Goal: Transaction & Acquisition: Purchase product/service

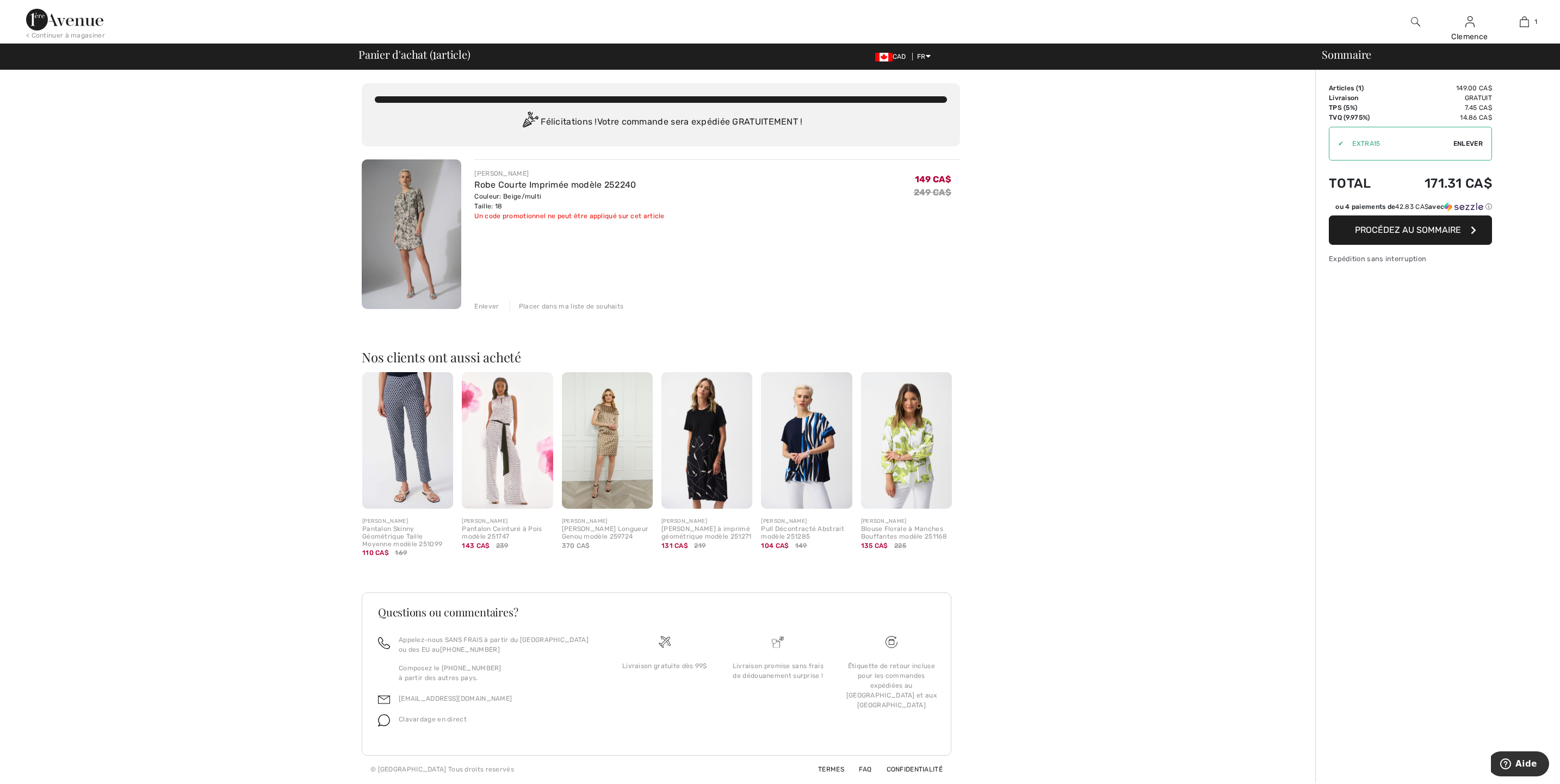
click at [1477, 139] on span "Enlever" at bounding box center [1468, 143] width 29 height 10
click at [1391, 141] on input "TEXT" at bounding box center [1390, 143] width 123 height 33
type input "EXTRA15"
click at [1461, 143] on span "Utiliser" at bounding box center [1467, 143] width 30 height 10
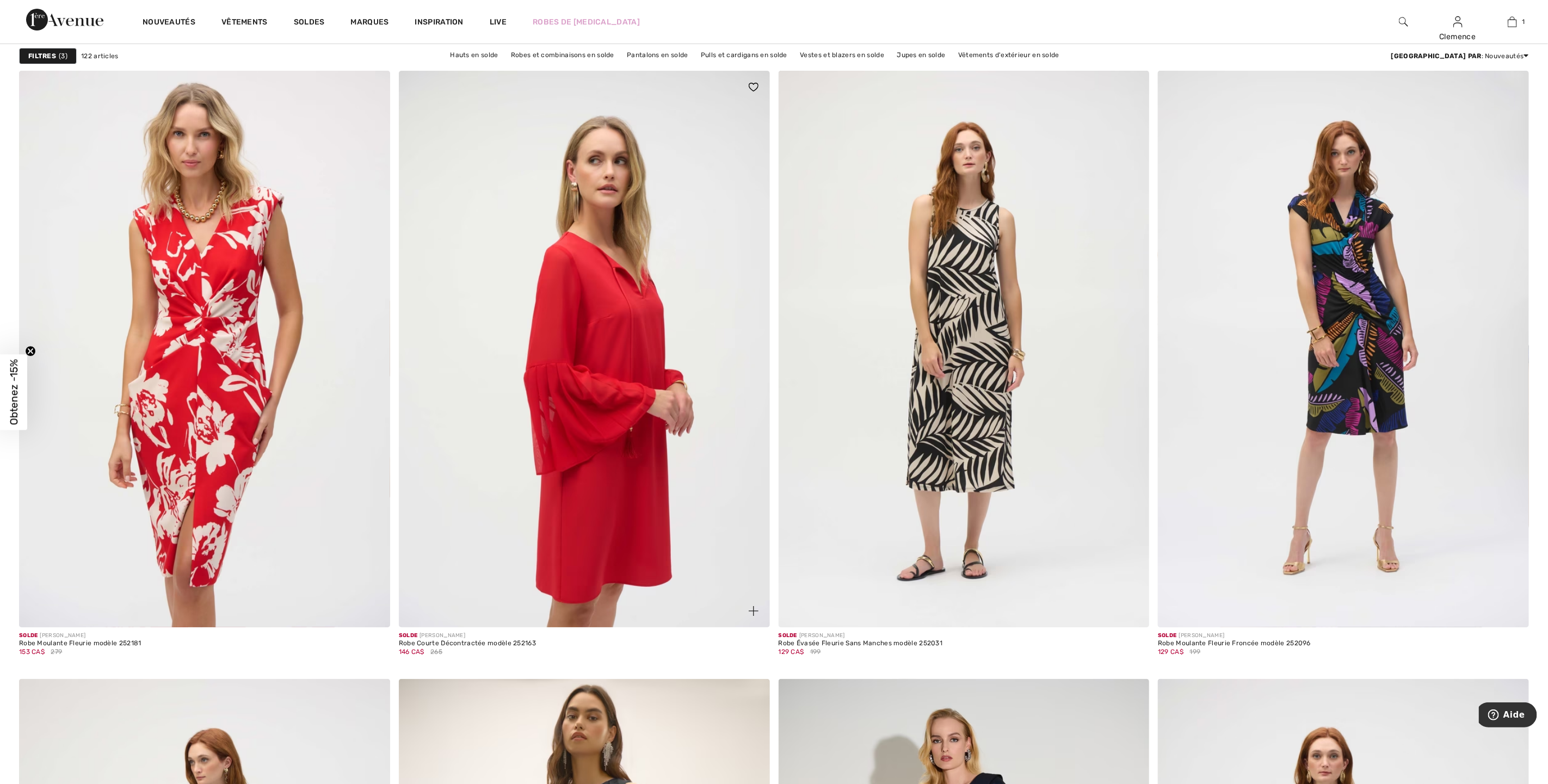
scroll to position [2856, 0]
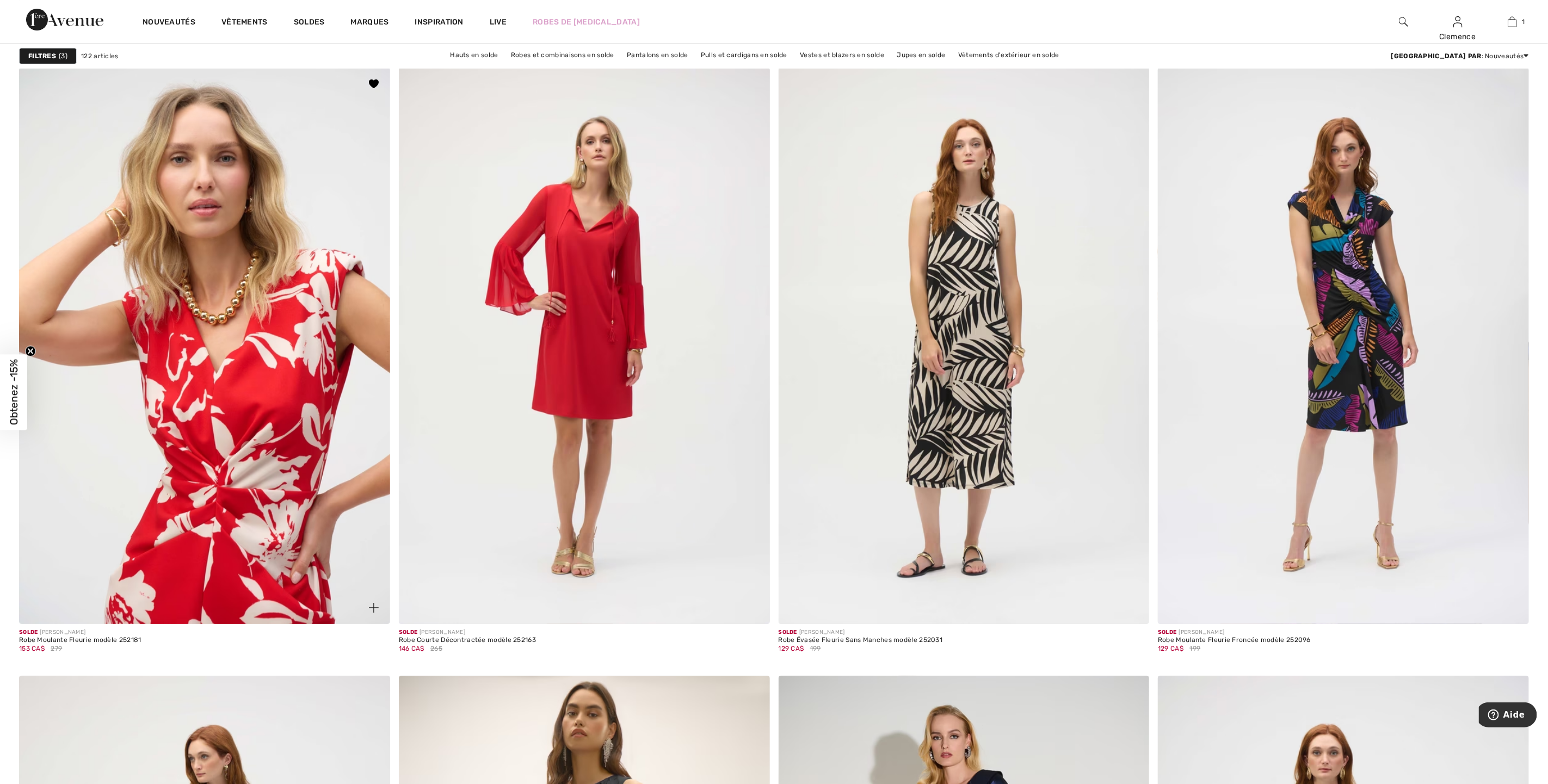
click at [219, 302] on img at bounding box center [204, 346] width 371 height 556
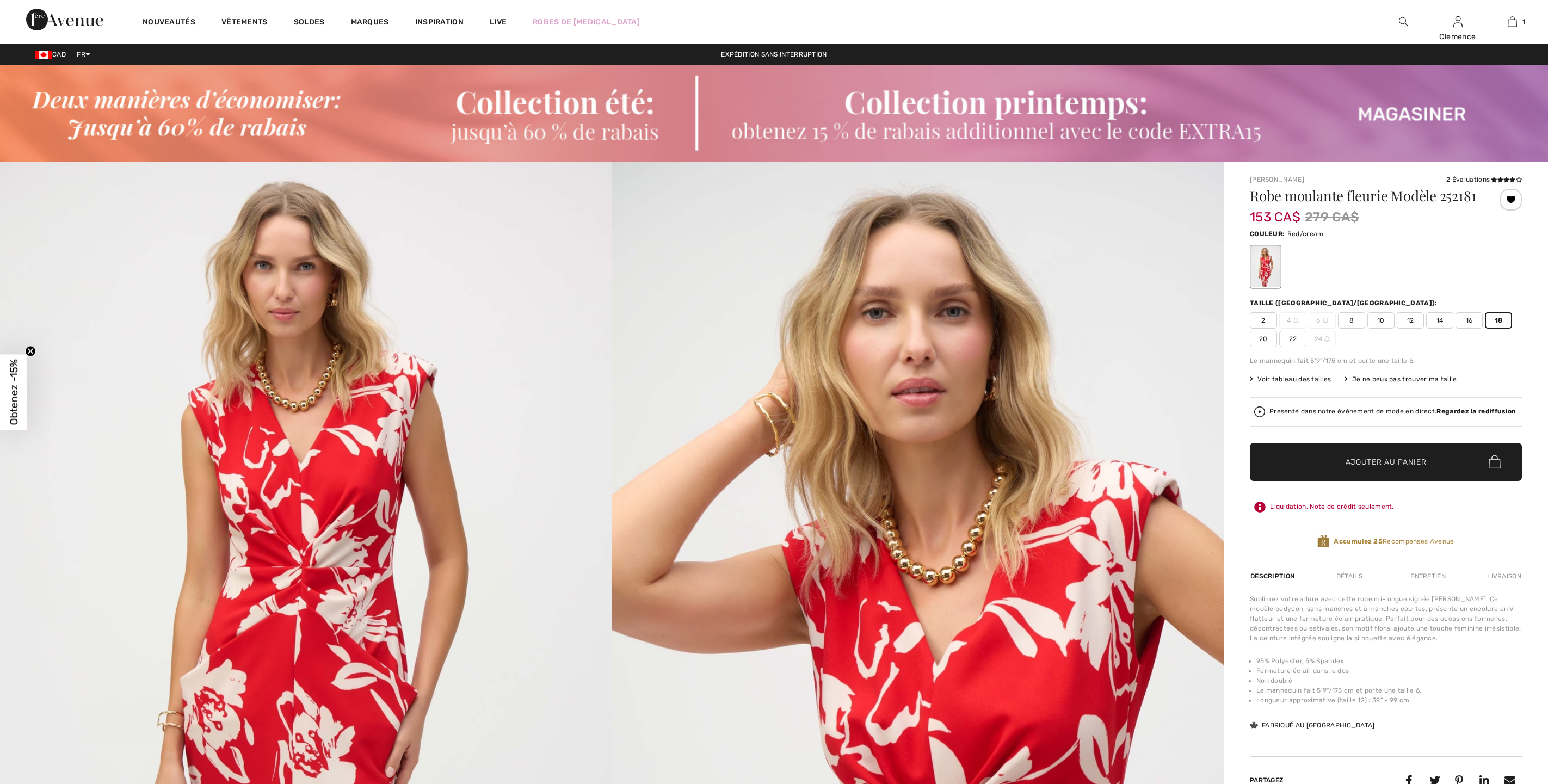
click at [1409, 462] on span "✔ Ajouté au panier Ajouter au panier" at bounding box center [1386, 462] width 272 height 38
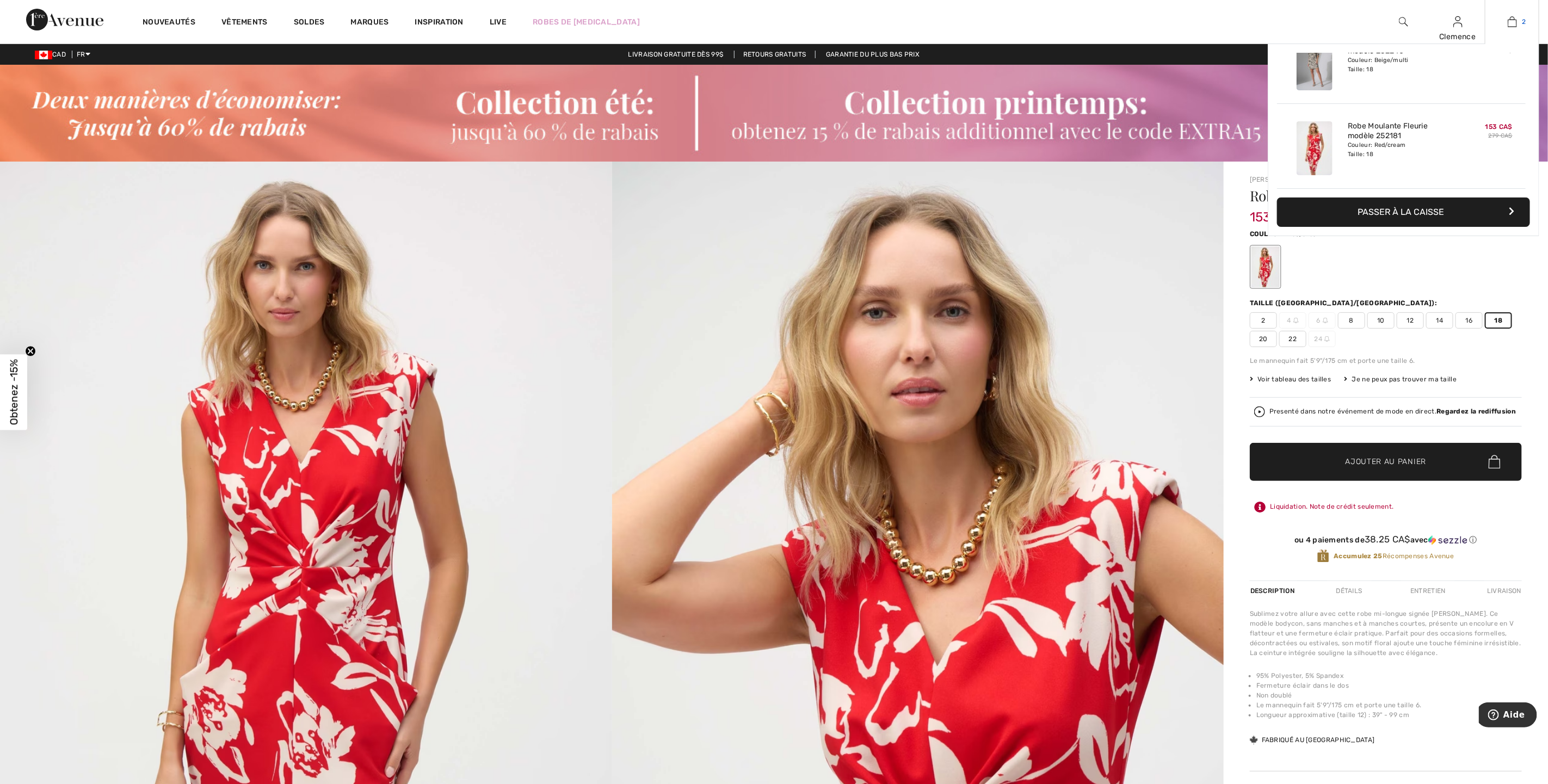
click at [1516, 21] on img at bounding box center [1512, 21] width 9 height 13
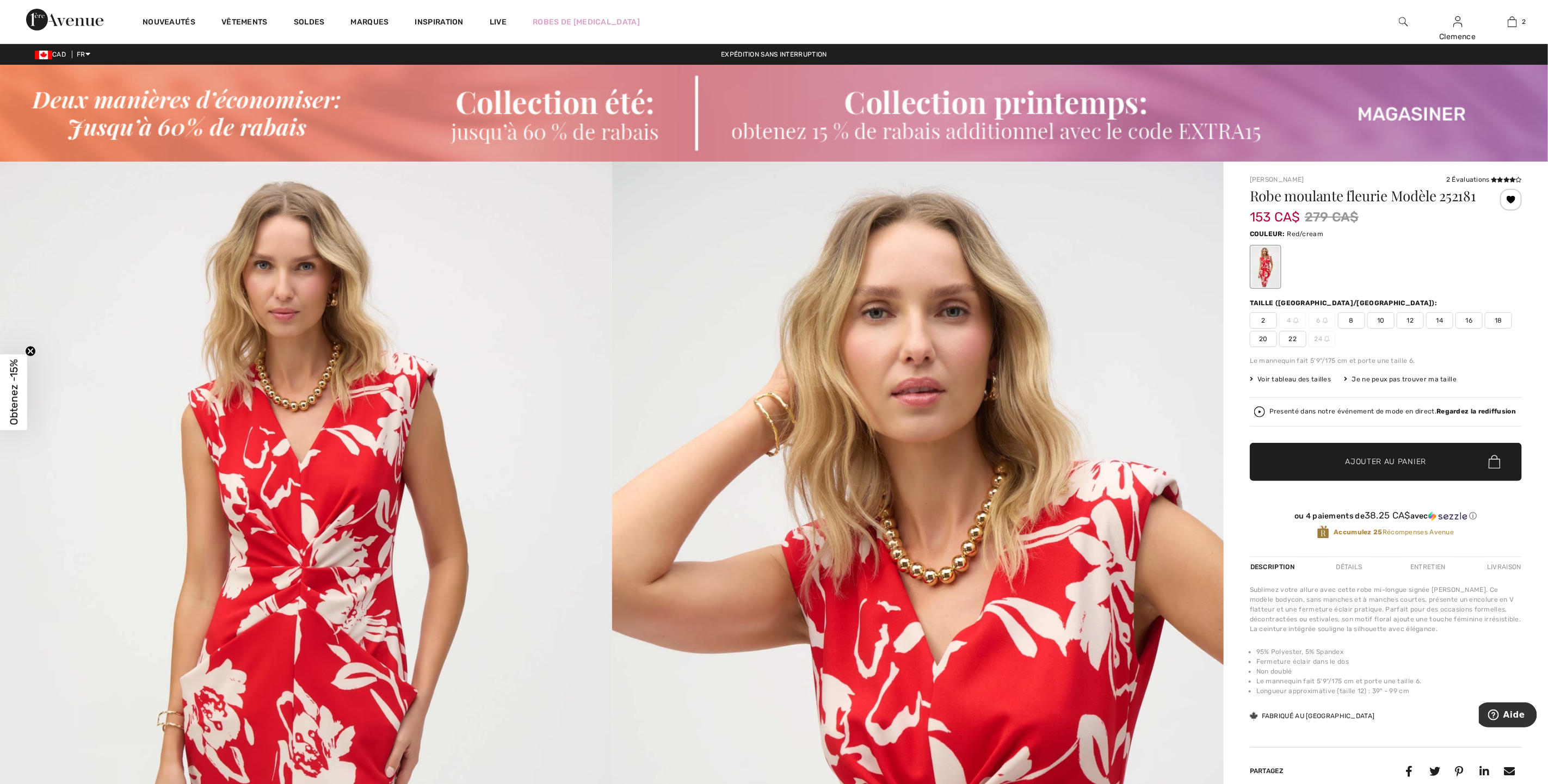
click at [1014, 109] on img at bounding box center [774, 113] width 1548 height 96
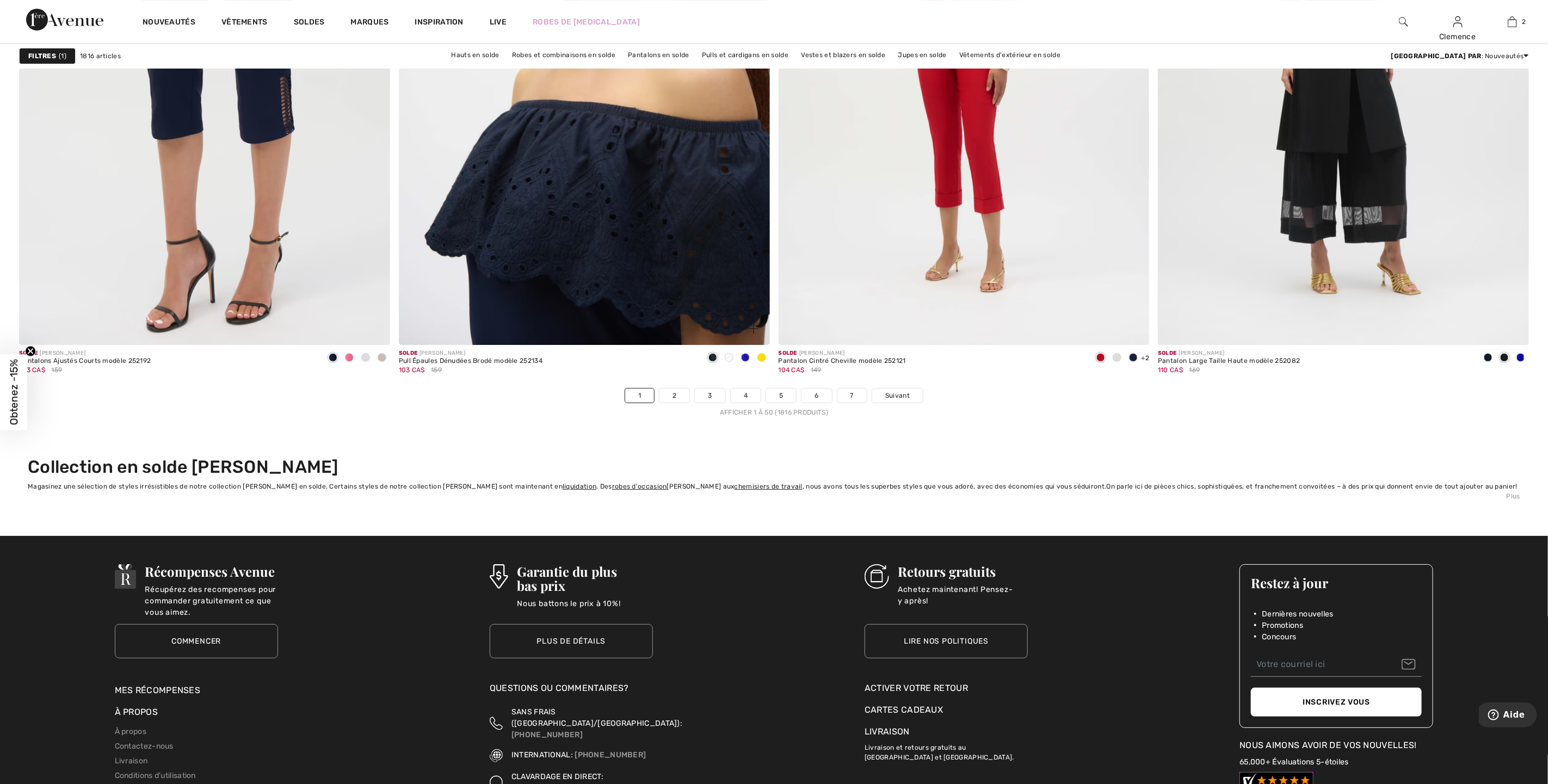
scroll to position [9202, 0]
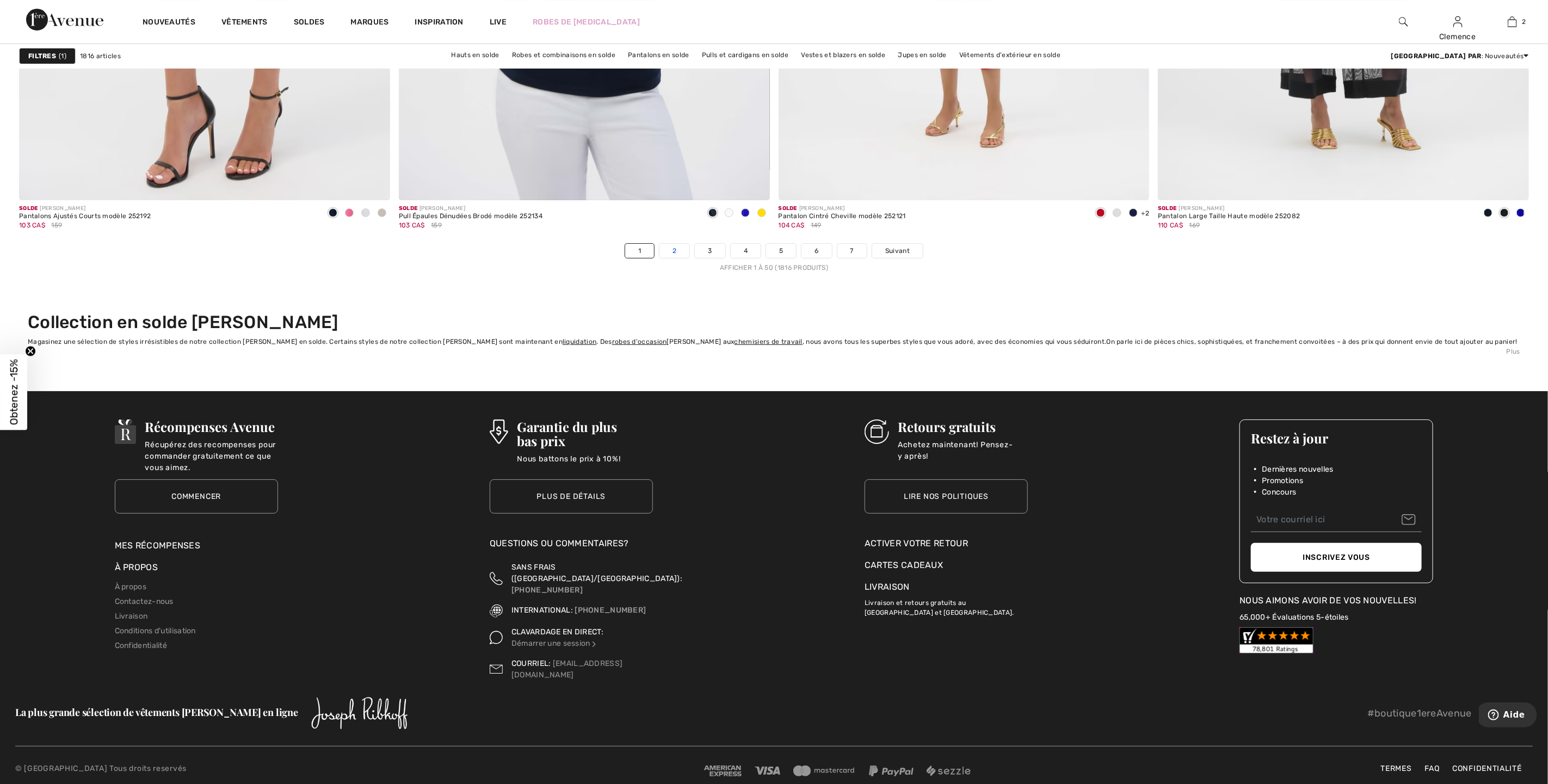
click at [675, 255] on link "2" at bounding box center [674, 251] width 30 height 14
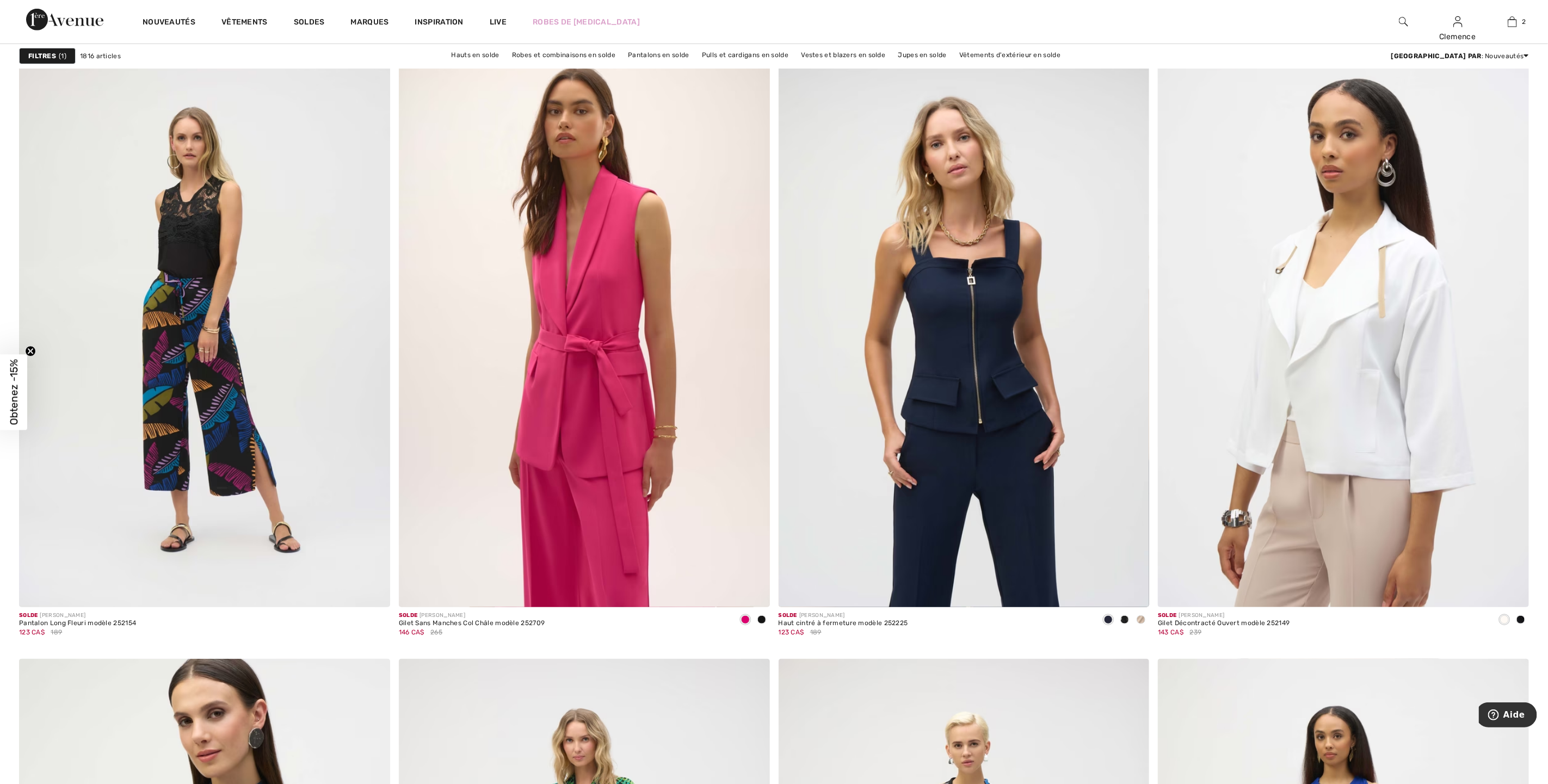
scroll to position [3509, 0]
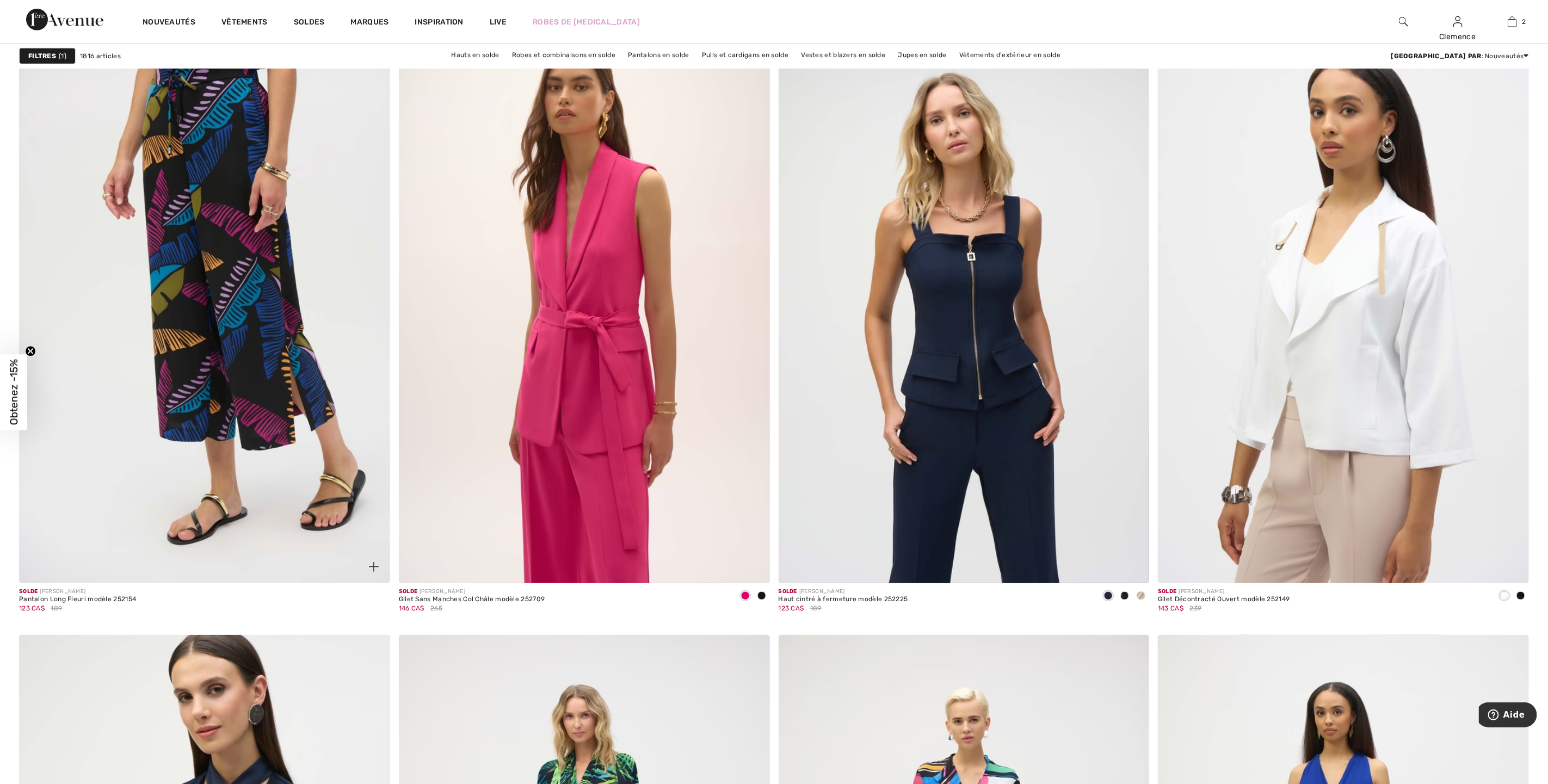
click at [237, 276] on img at bounding box center [204, 306] width 371 height 556
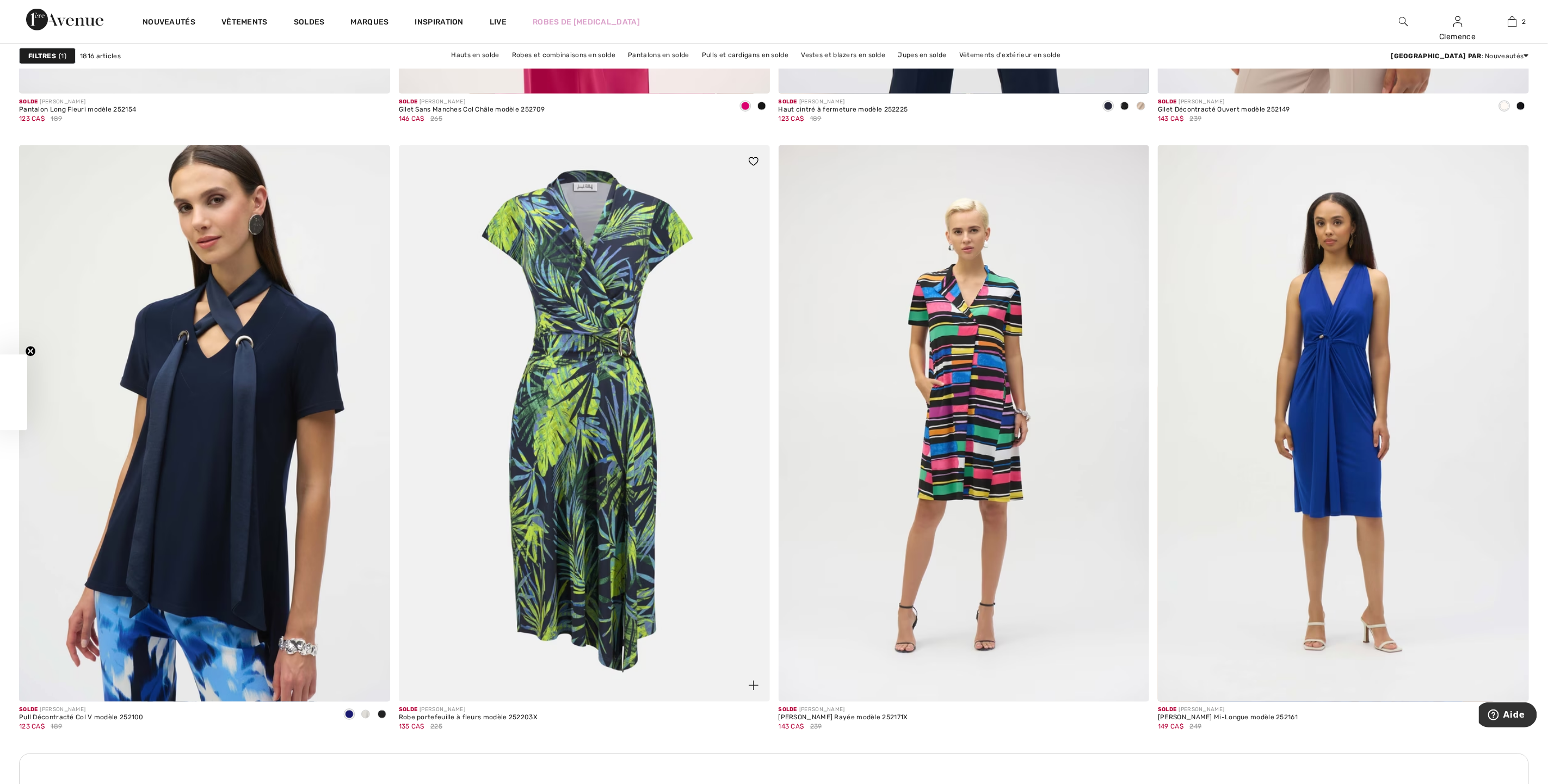
click at [585, 406] on img at bounding box center [585, 423] width 371 height 556
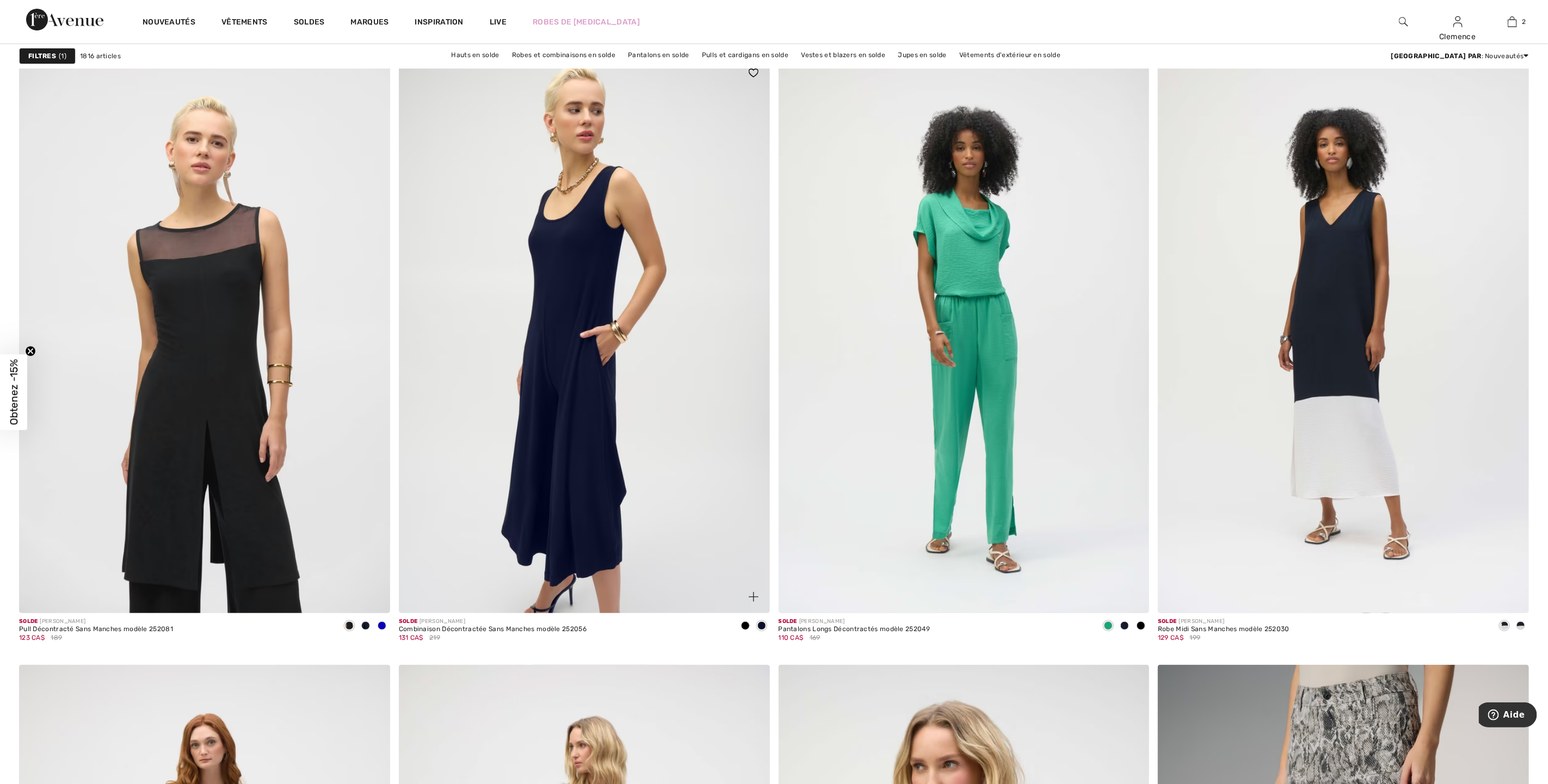
scroll to position [6201, 0]
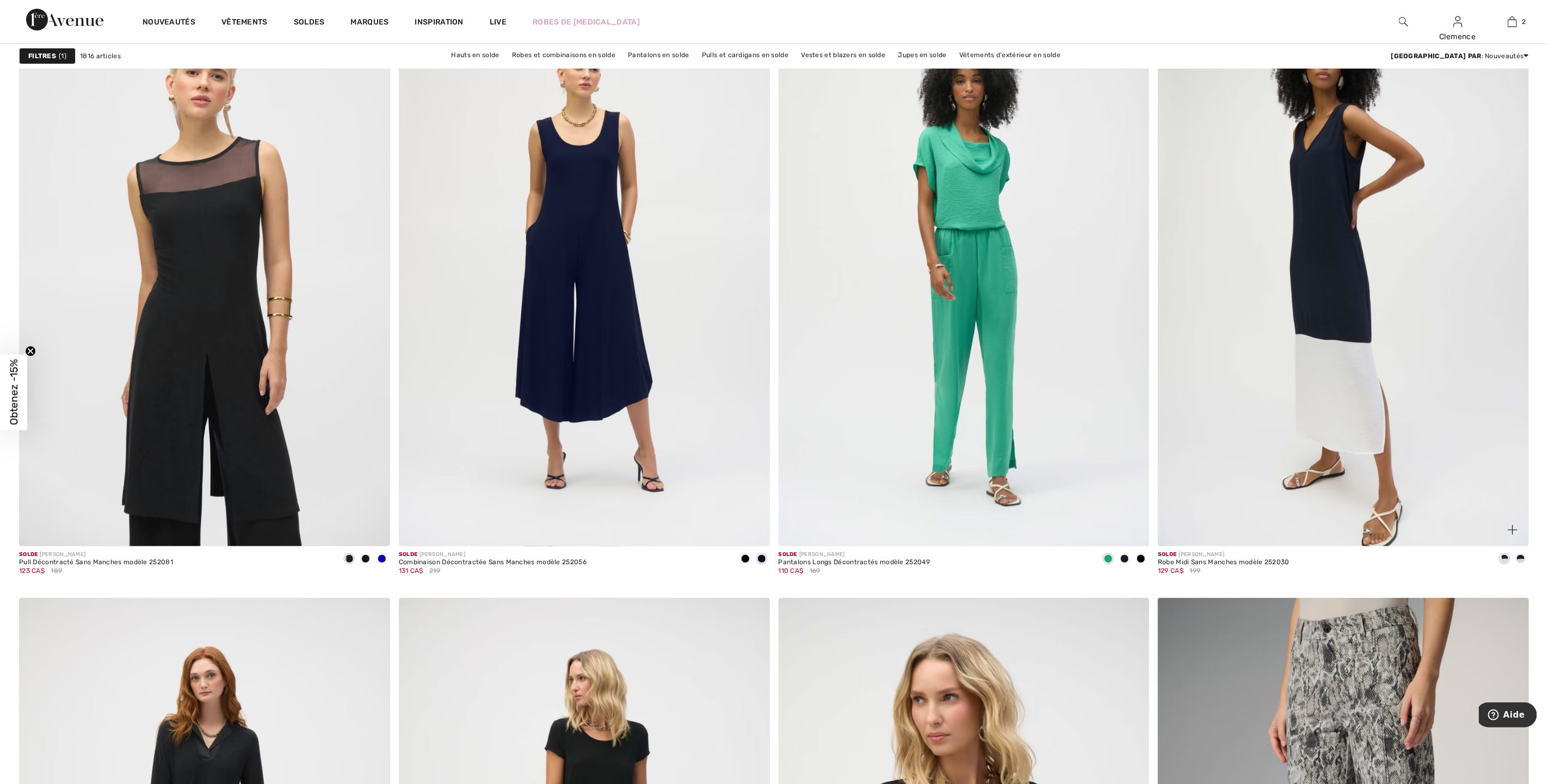
click at [1319, 351] on img at bounding box center [1344, 268] width 371 height 556
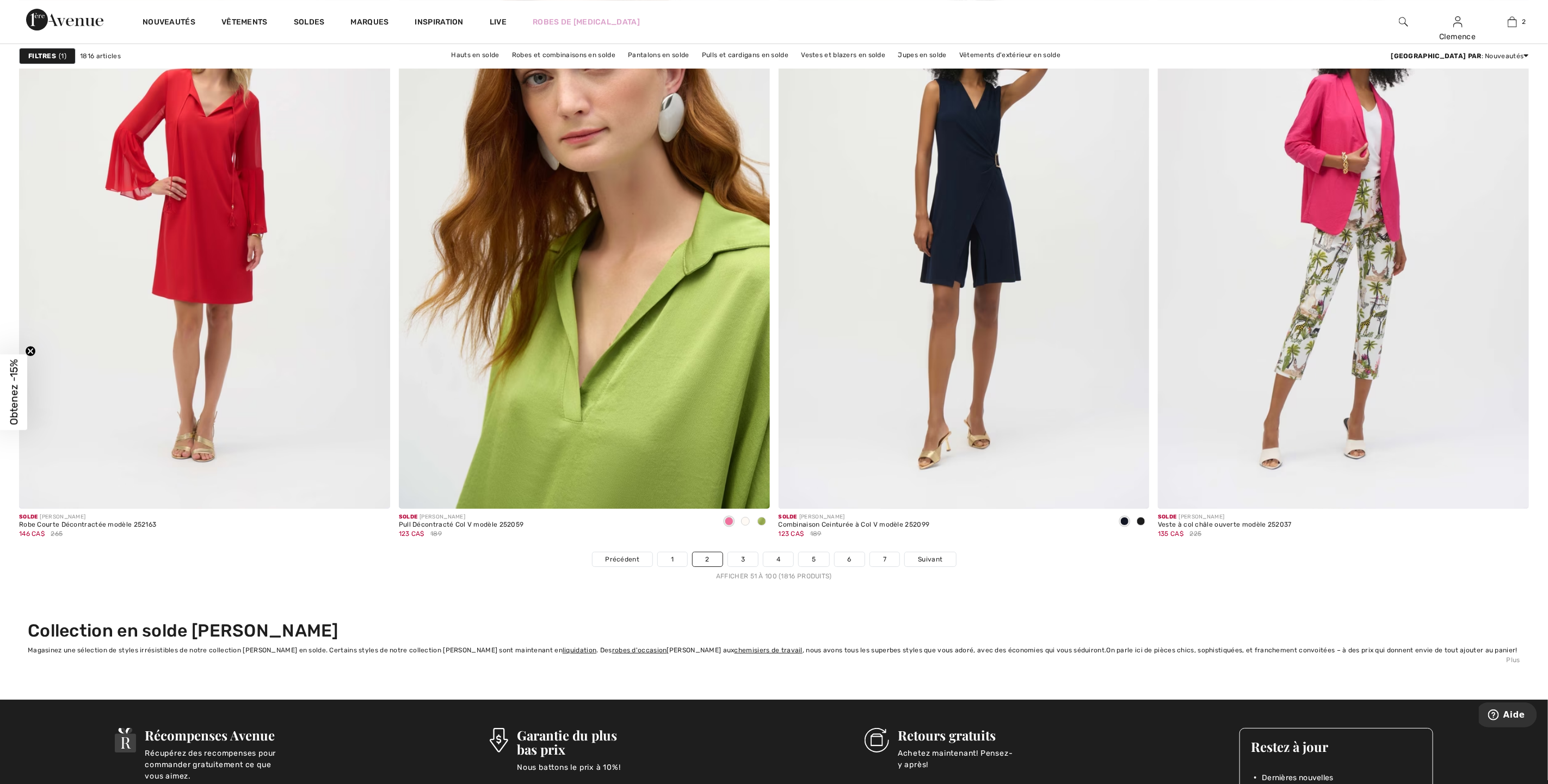
scroll to position [9202, 0]
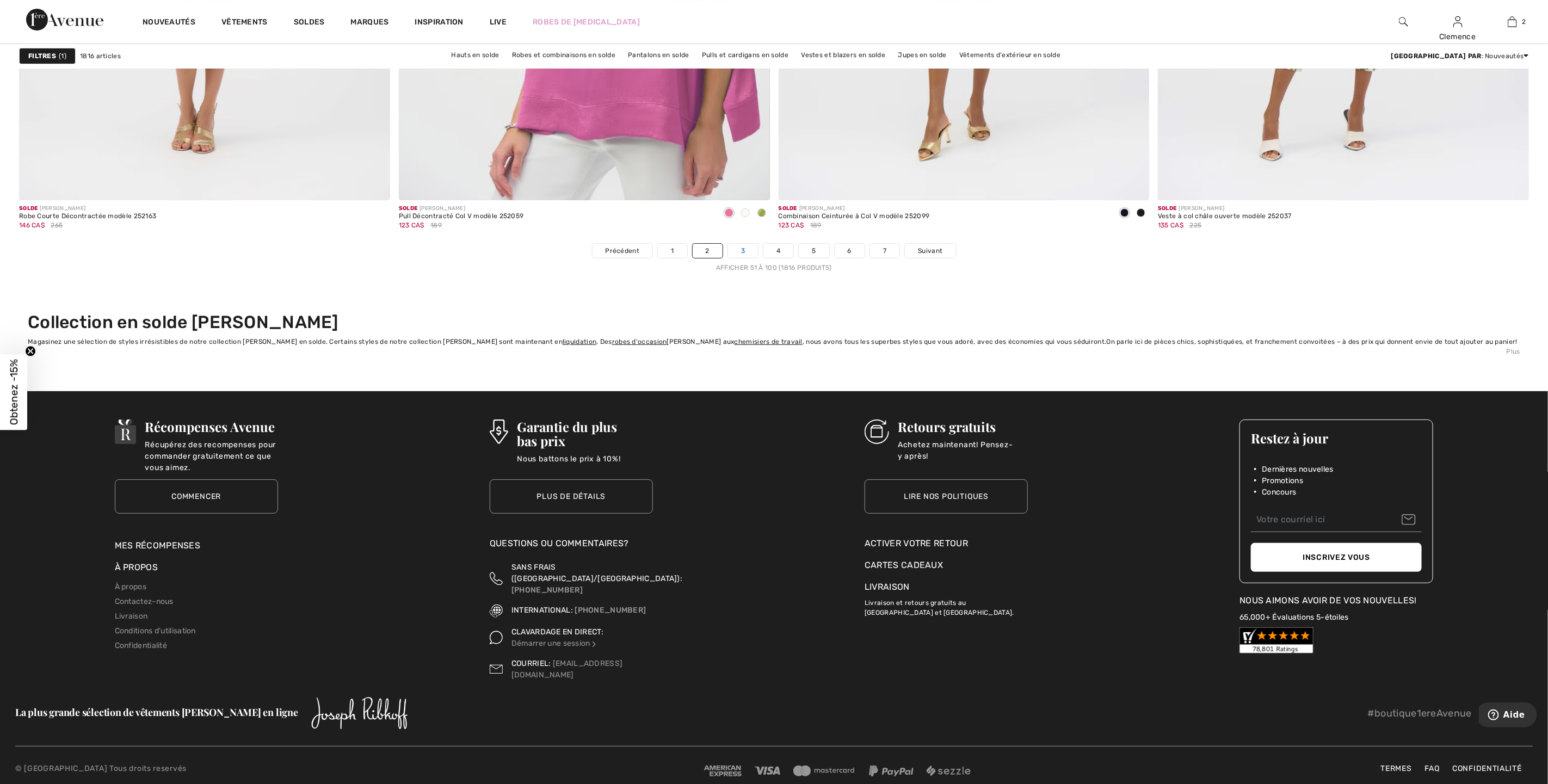
click at [739, 251] on link "3" at bounding box center [743, 251] width 30 height 14
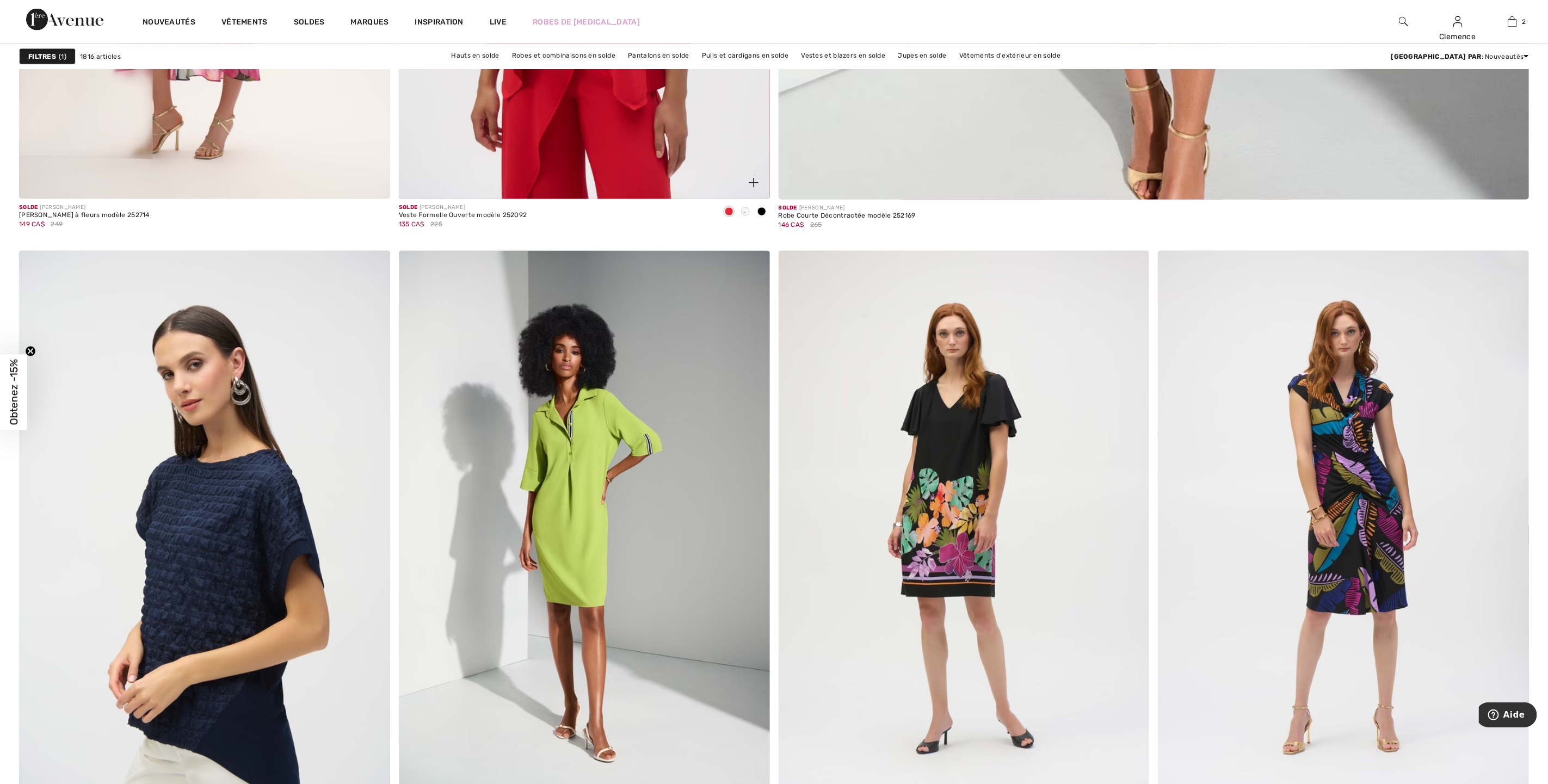
scroll to position [1469, 0]
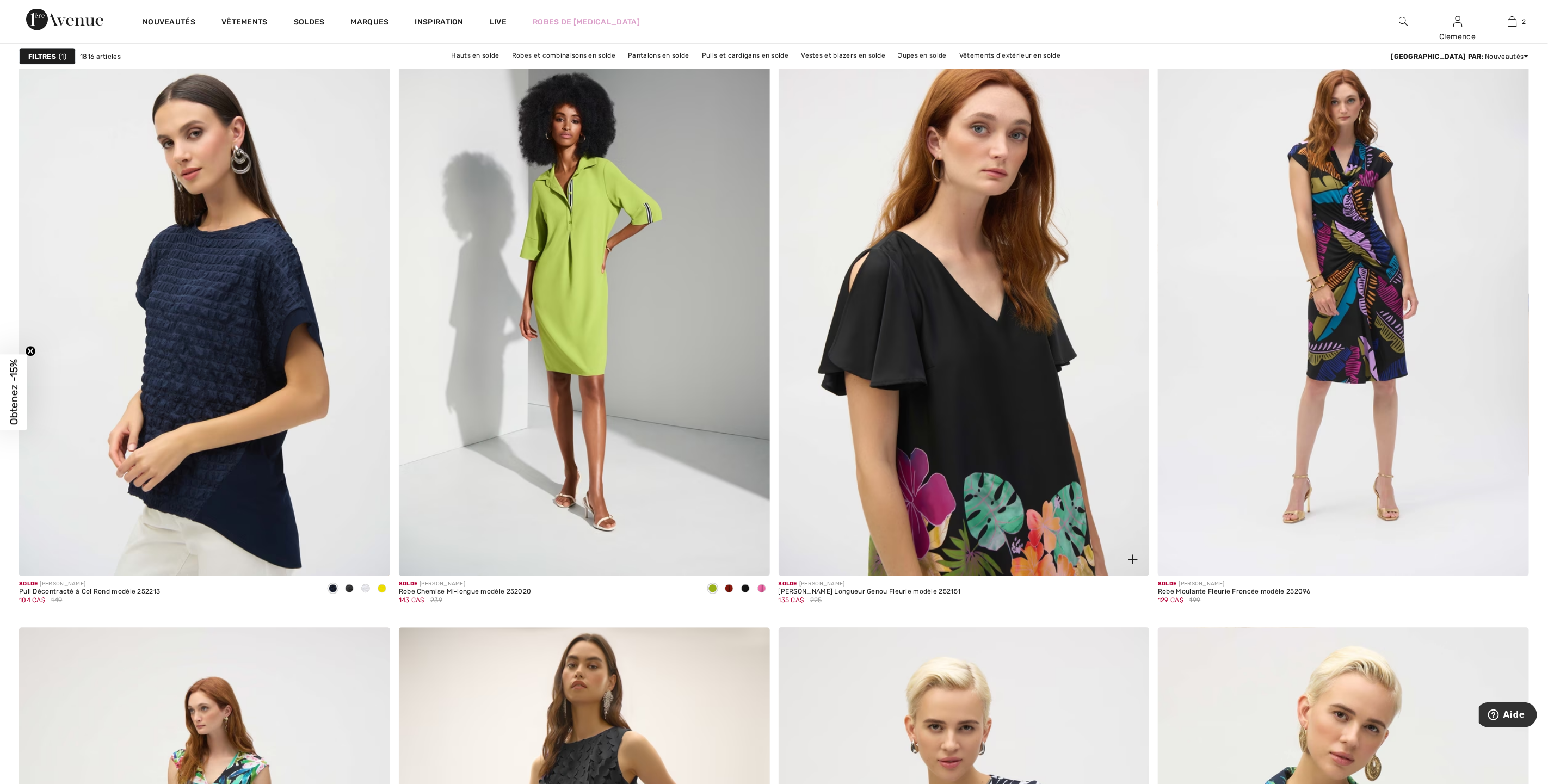
click at [945, 291] on img at bounding box center [965, 298] width 371 height 556
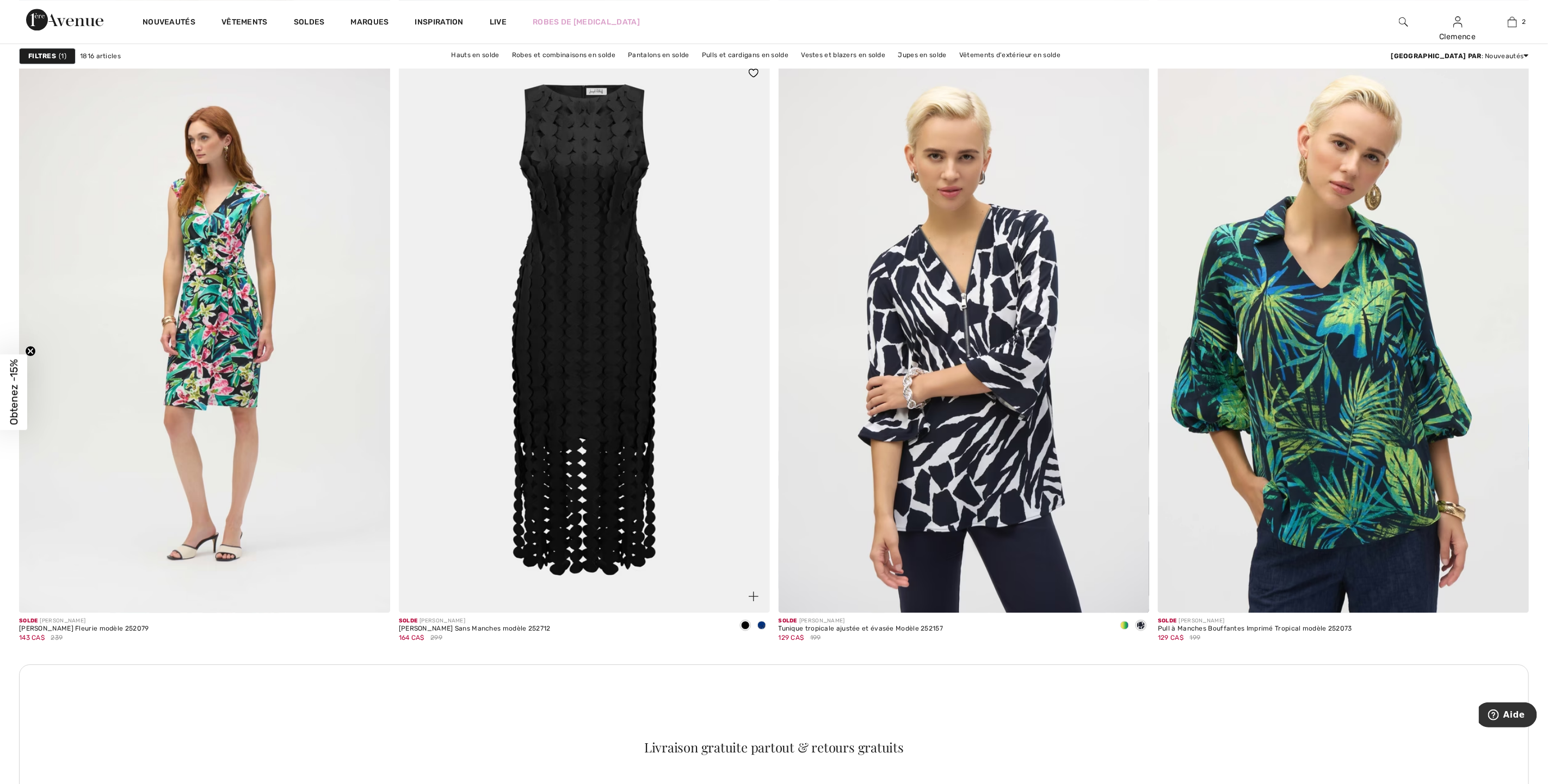
click at [596, 312] on img at bounding box center [585, 334] width 371 height 556
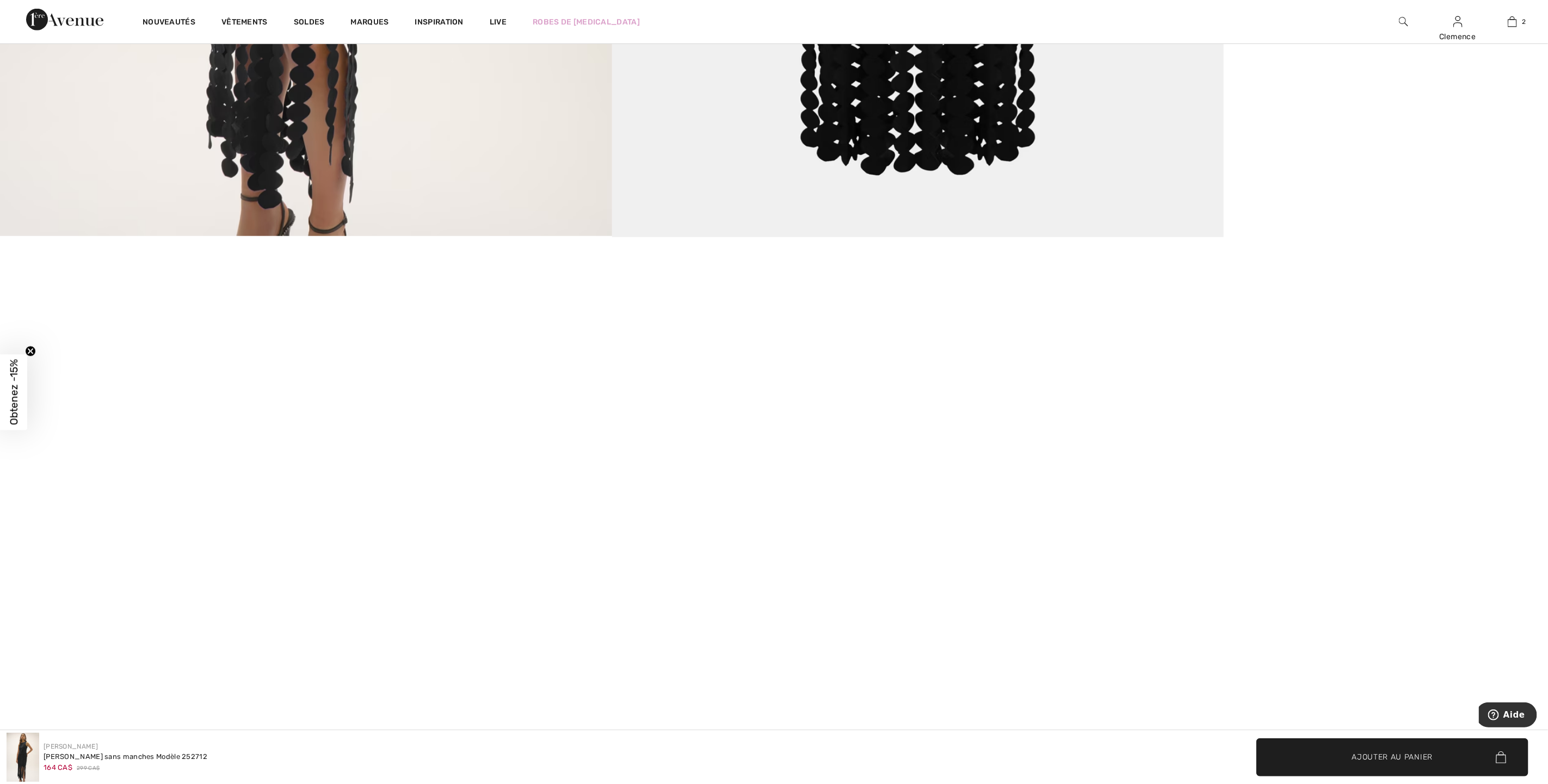
scroll to position [816, 0]
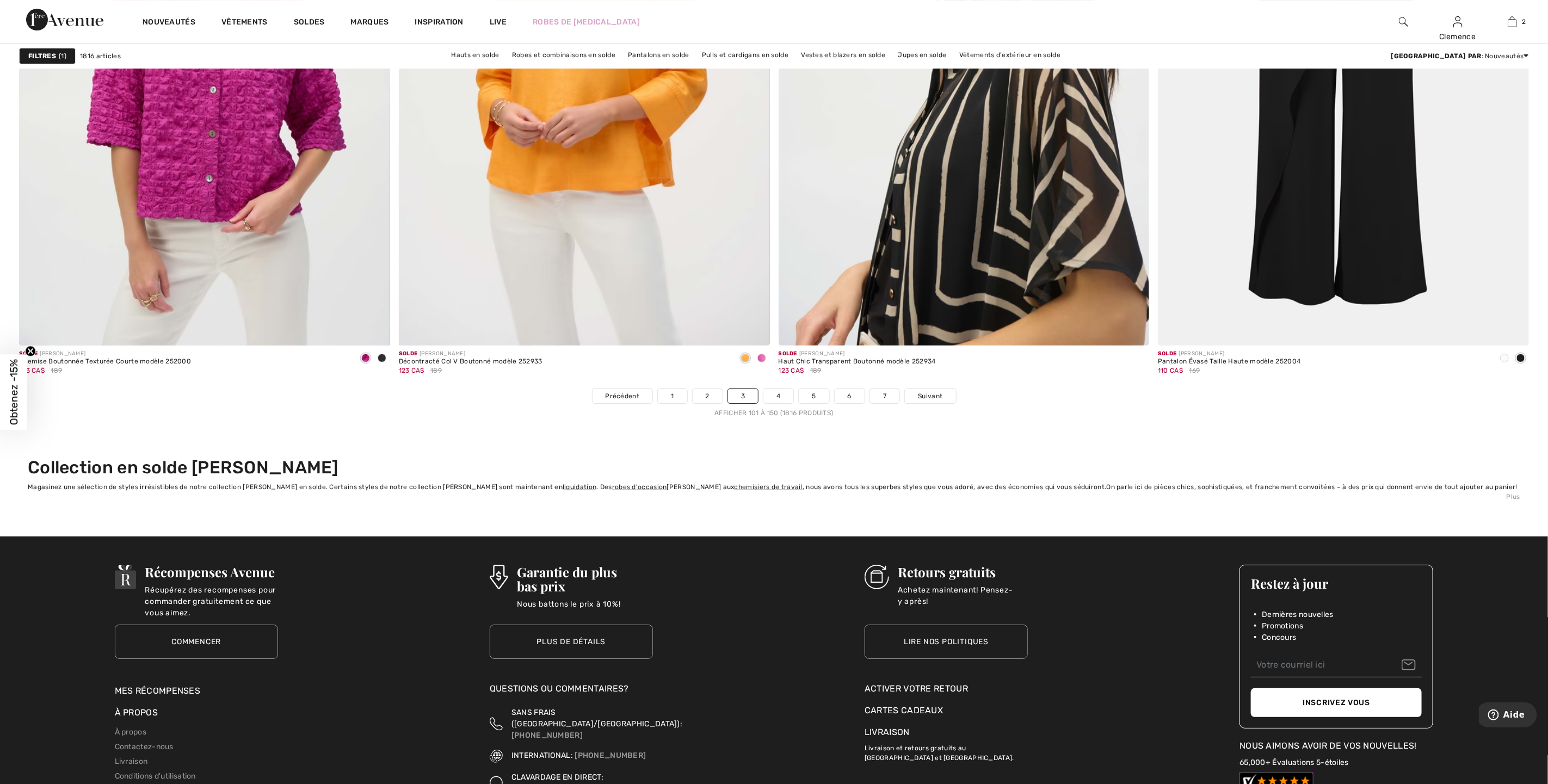
scroll to position [9202, 0]
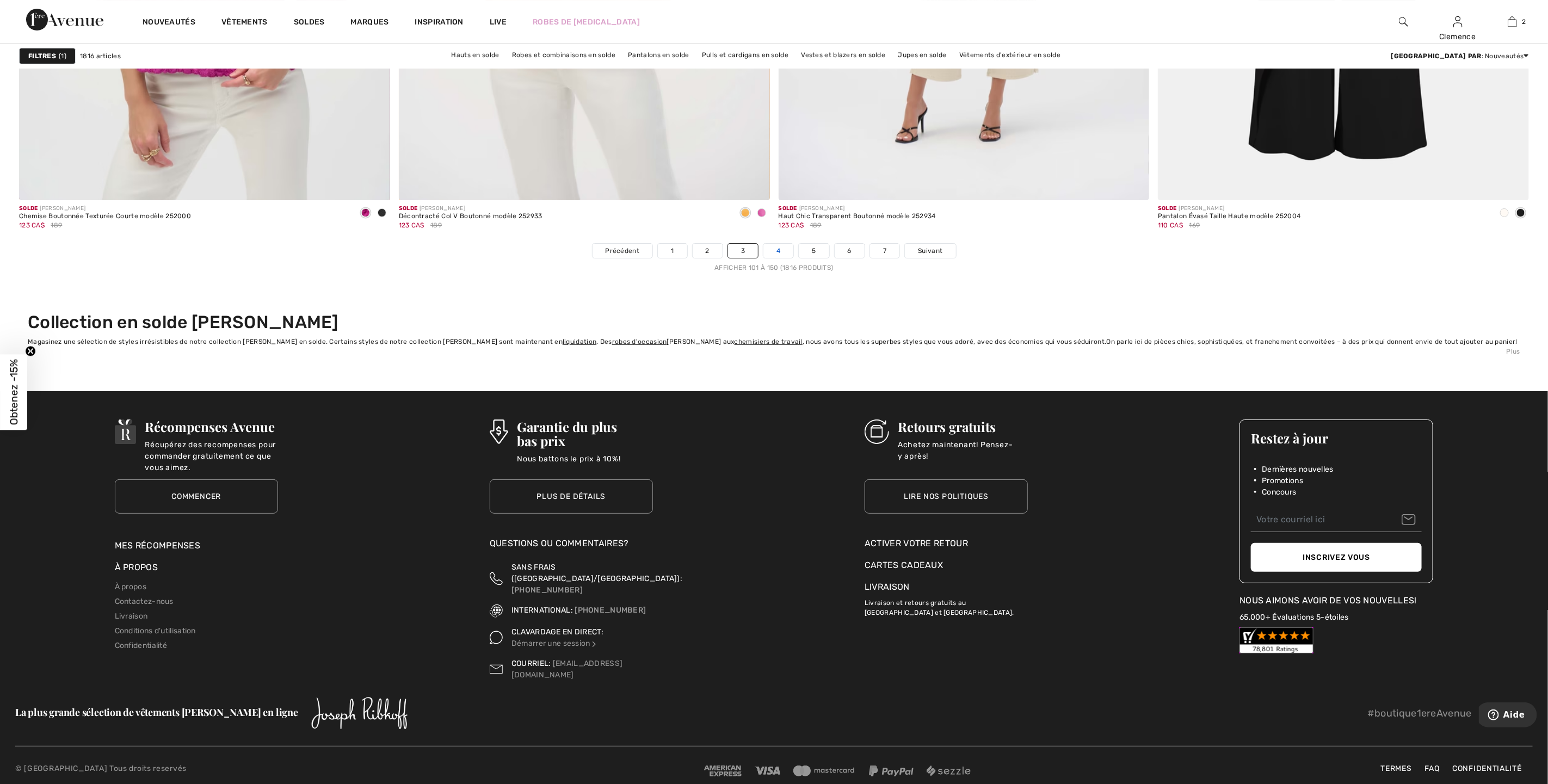
click at [776, 258] on link "4" at bounding box center [778, 251] width 30 height 14
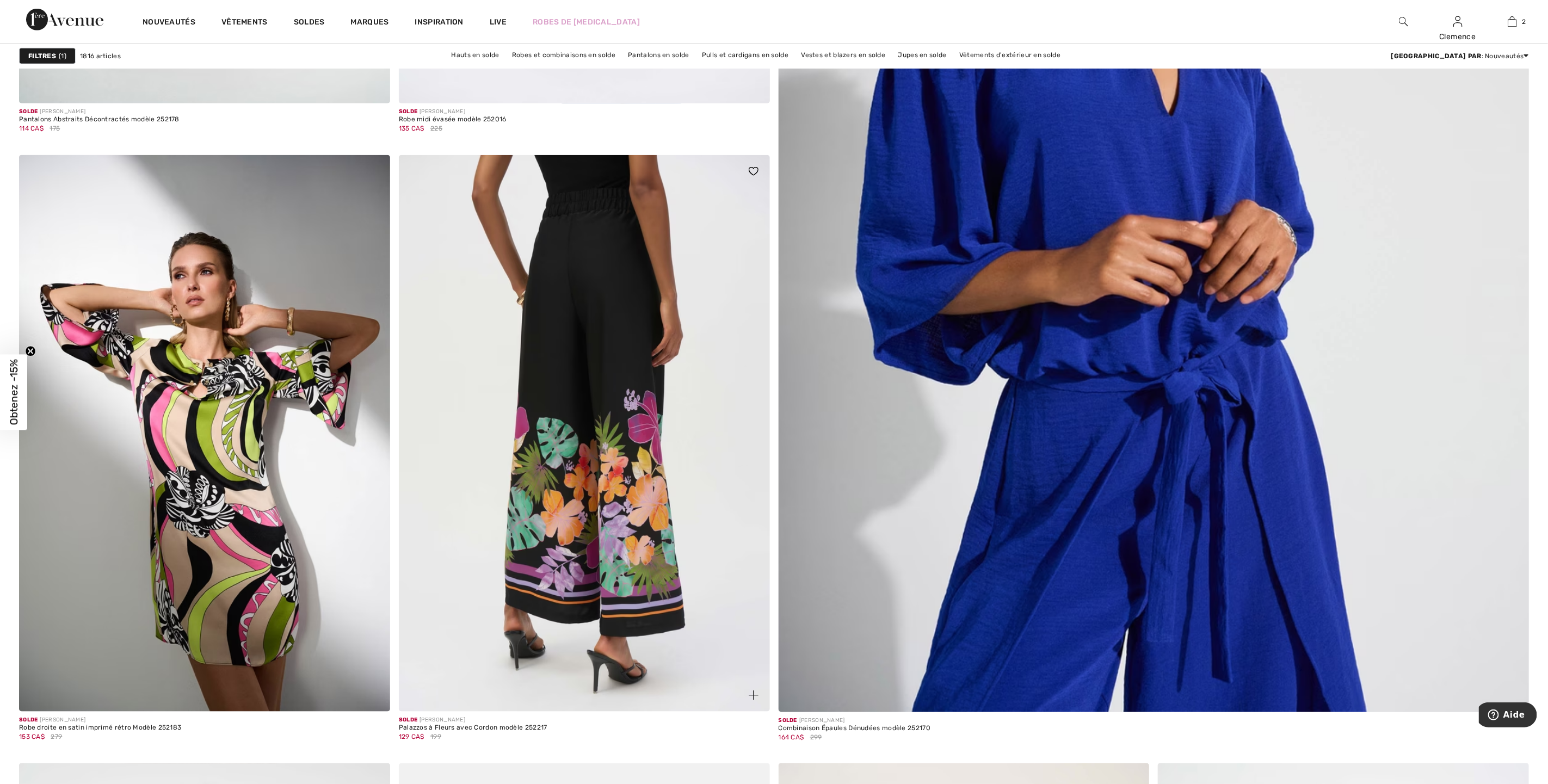
scroll to position [734, 0]
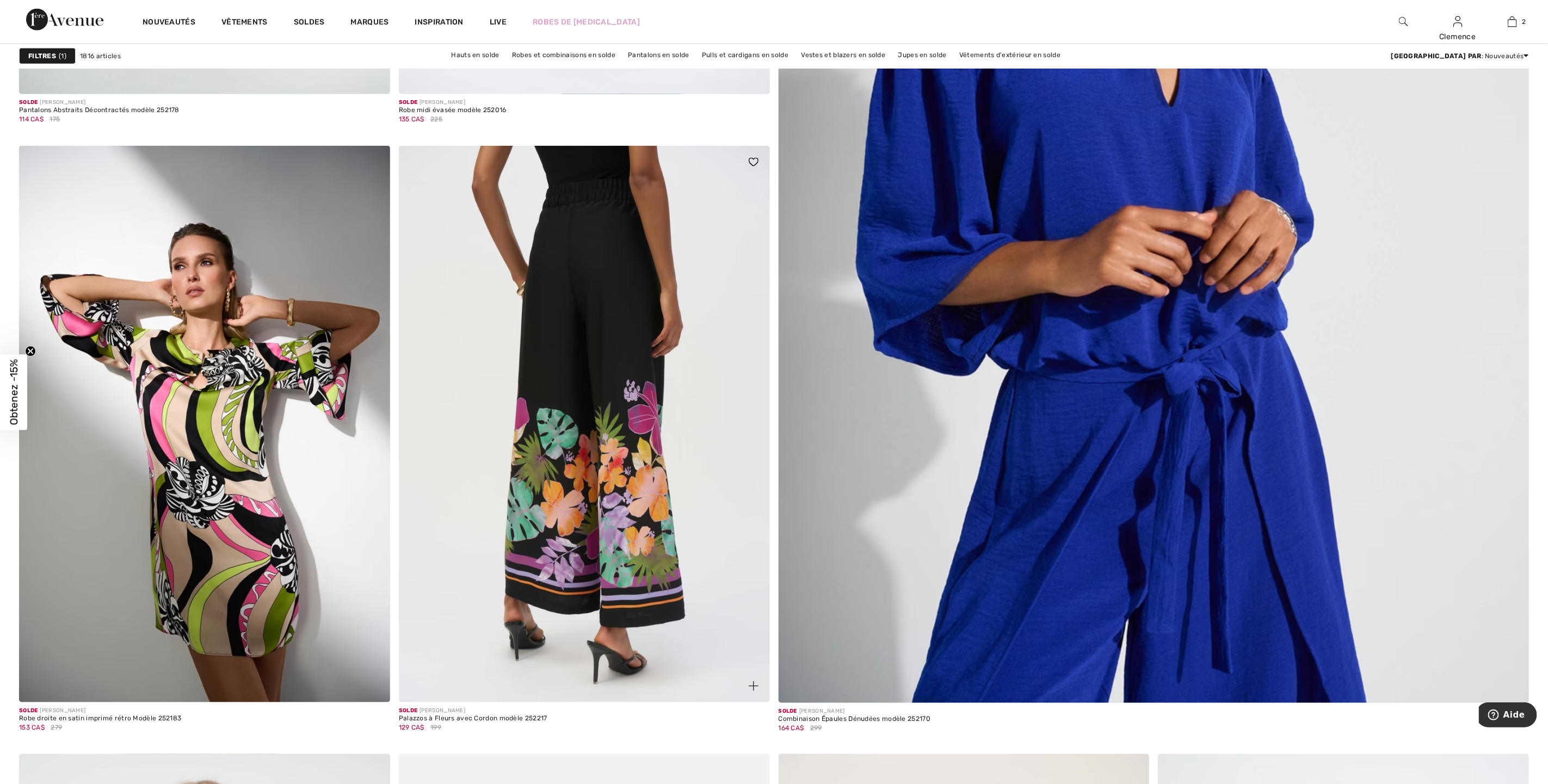
click at [640, 371] on img at bounding box center [585, 424] width 371 height 556
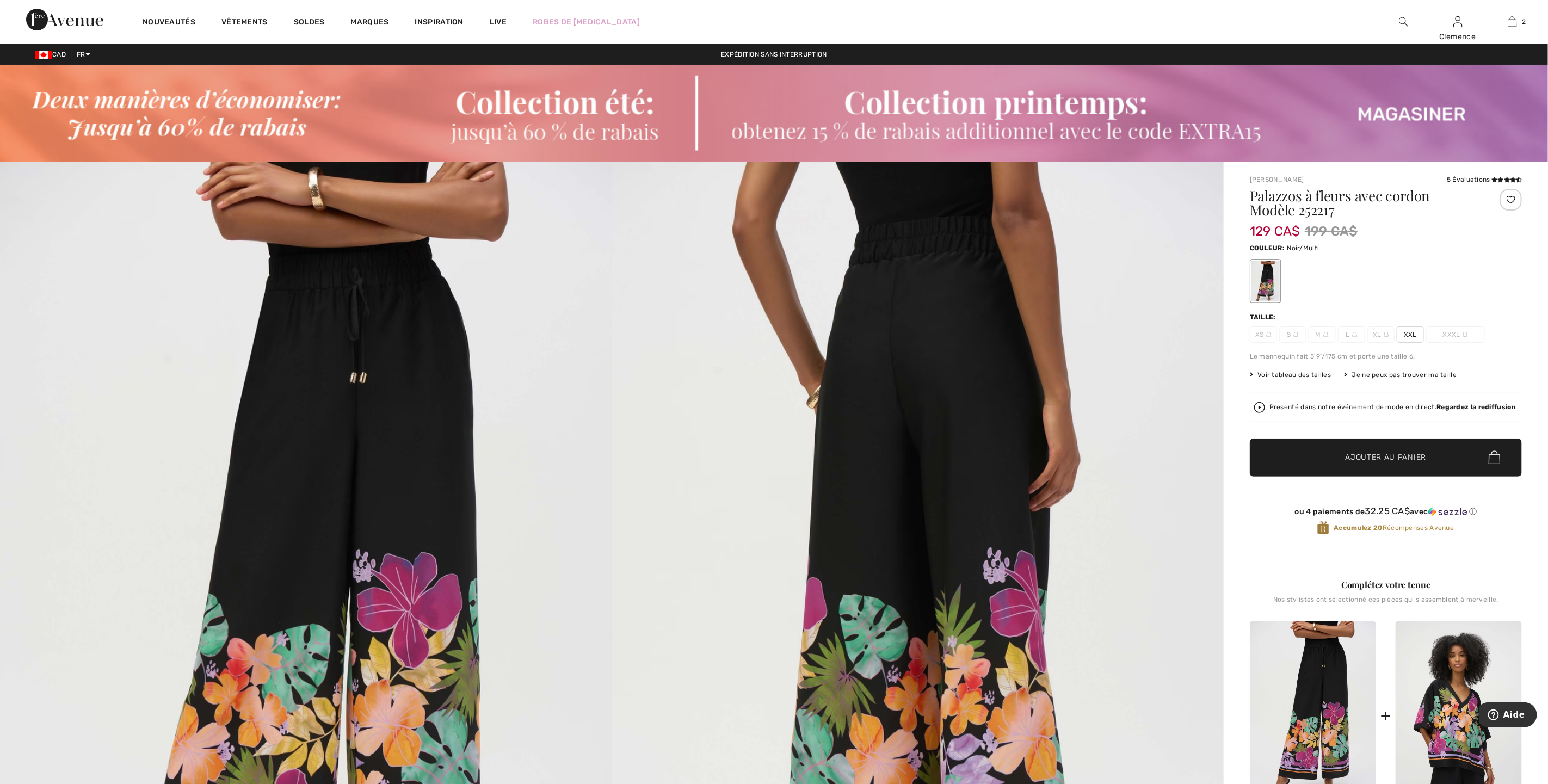
click at [1297, 375] on span "Voir tableau des tailles" at bounding box center [1291, 375] width 82 height 10
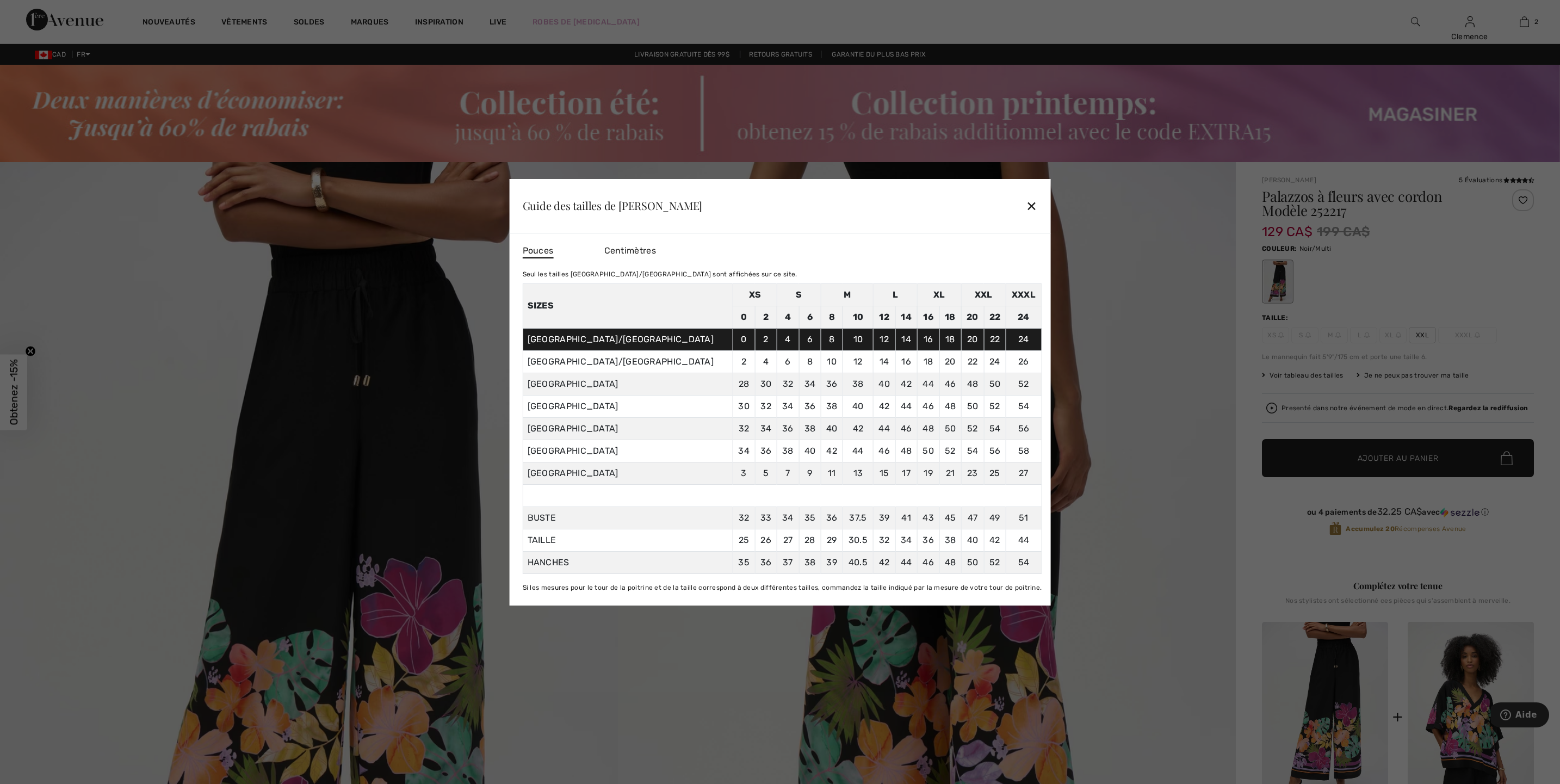
click at [1181, 480] on div at bounding box center [780, 392] width 1560 height 784
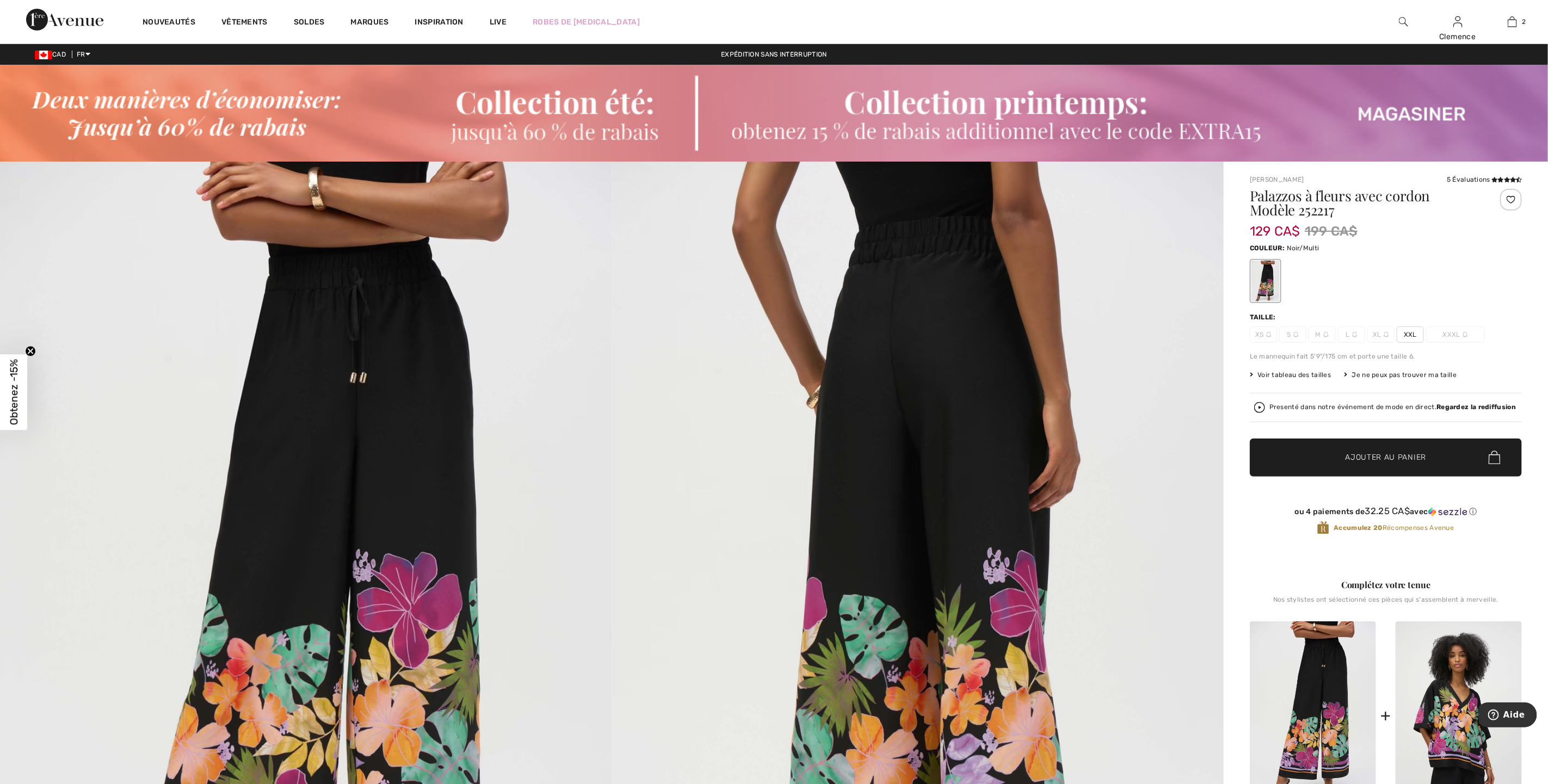
click at [1413, 332] on span "XXL" at bounding box center [1411, 334] width 27 height 16
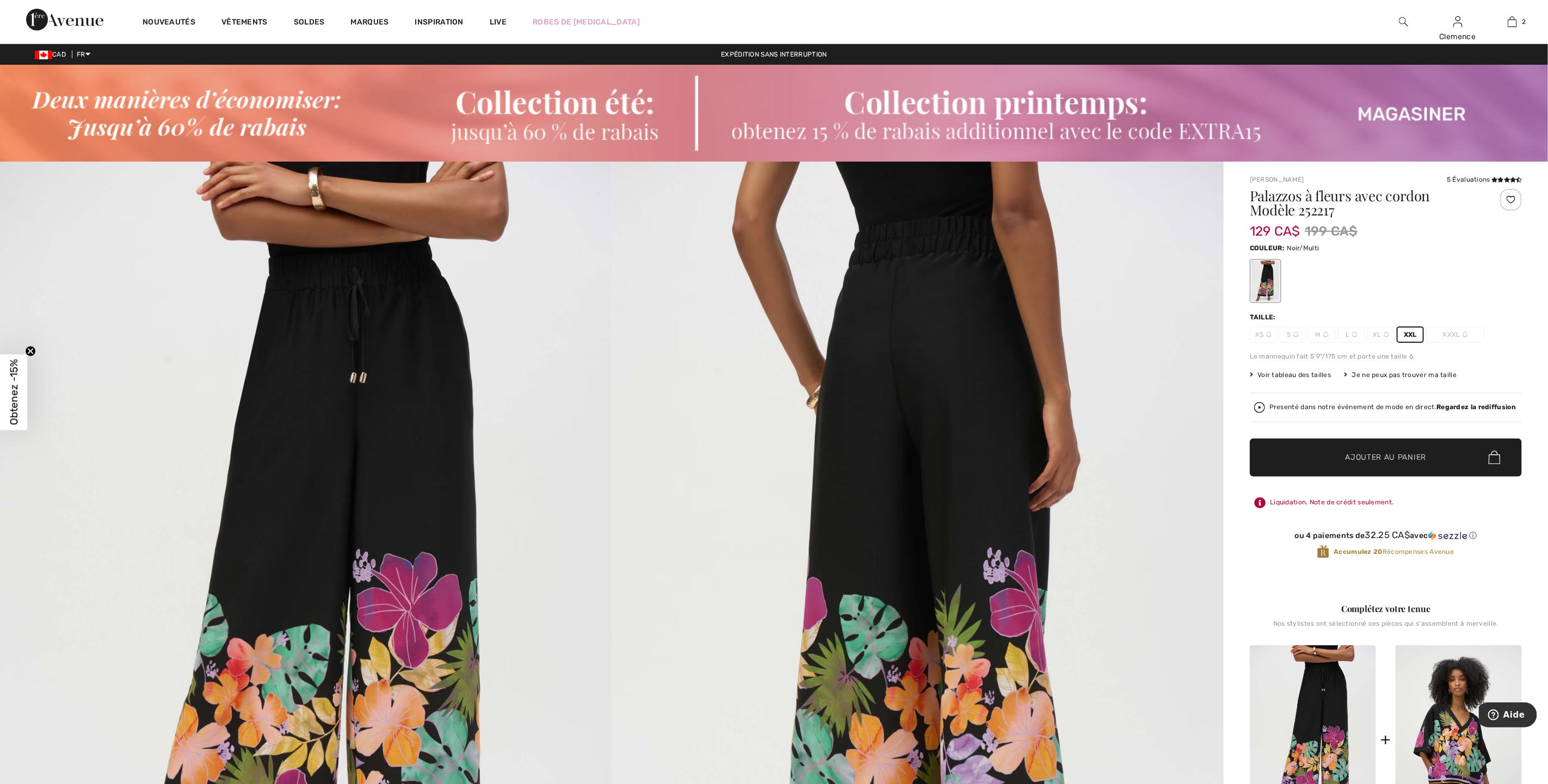
click at [1414, 458] on span "Ajouter au panier" at bounding box center [1386, 457] width 81 height 11
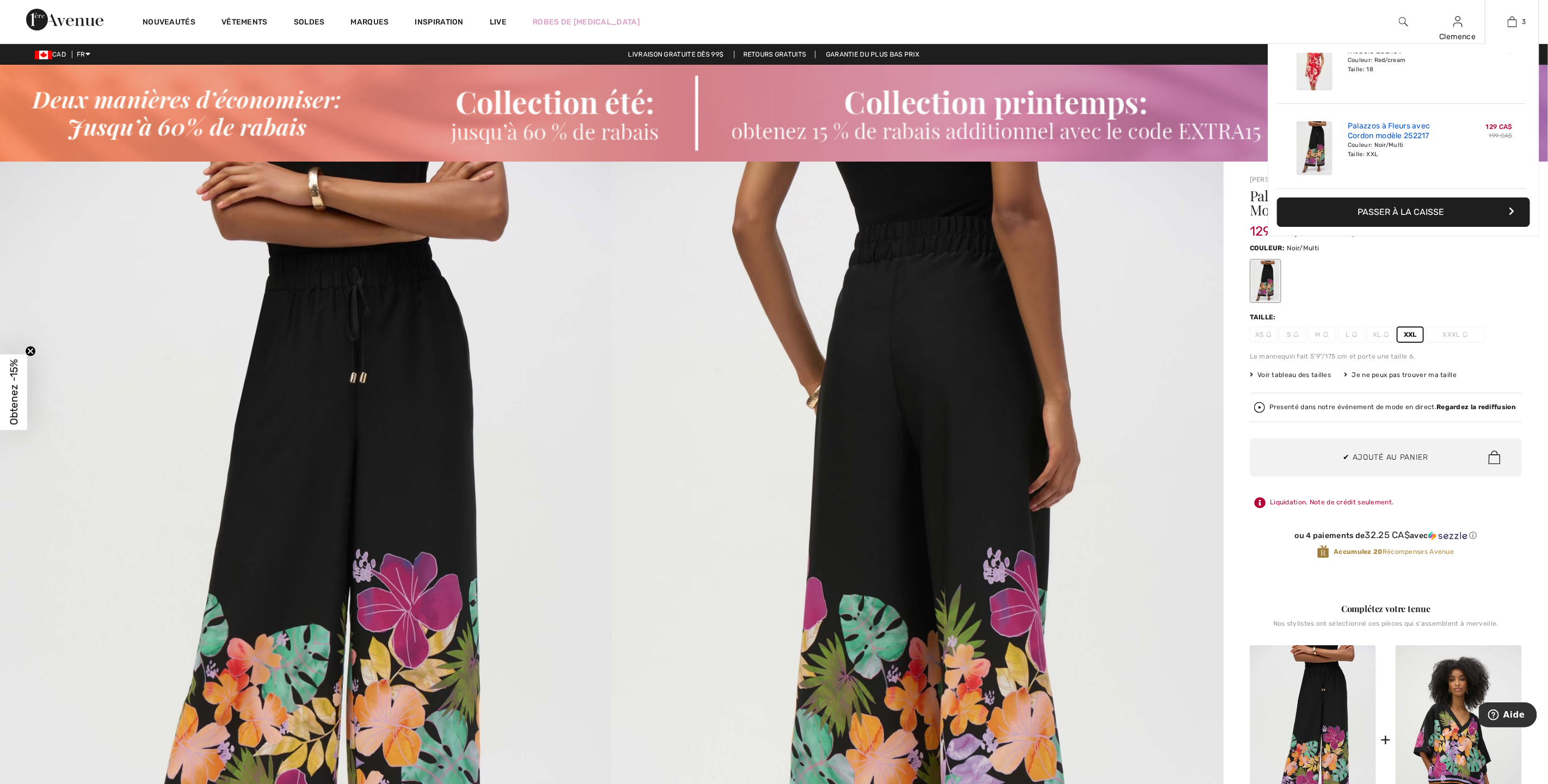
click at [1378, 121] on link "Palazzos à Fleurs avec Cordon modèle 252217" at bounding box center [1402, 131] width 107 height 19
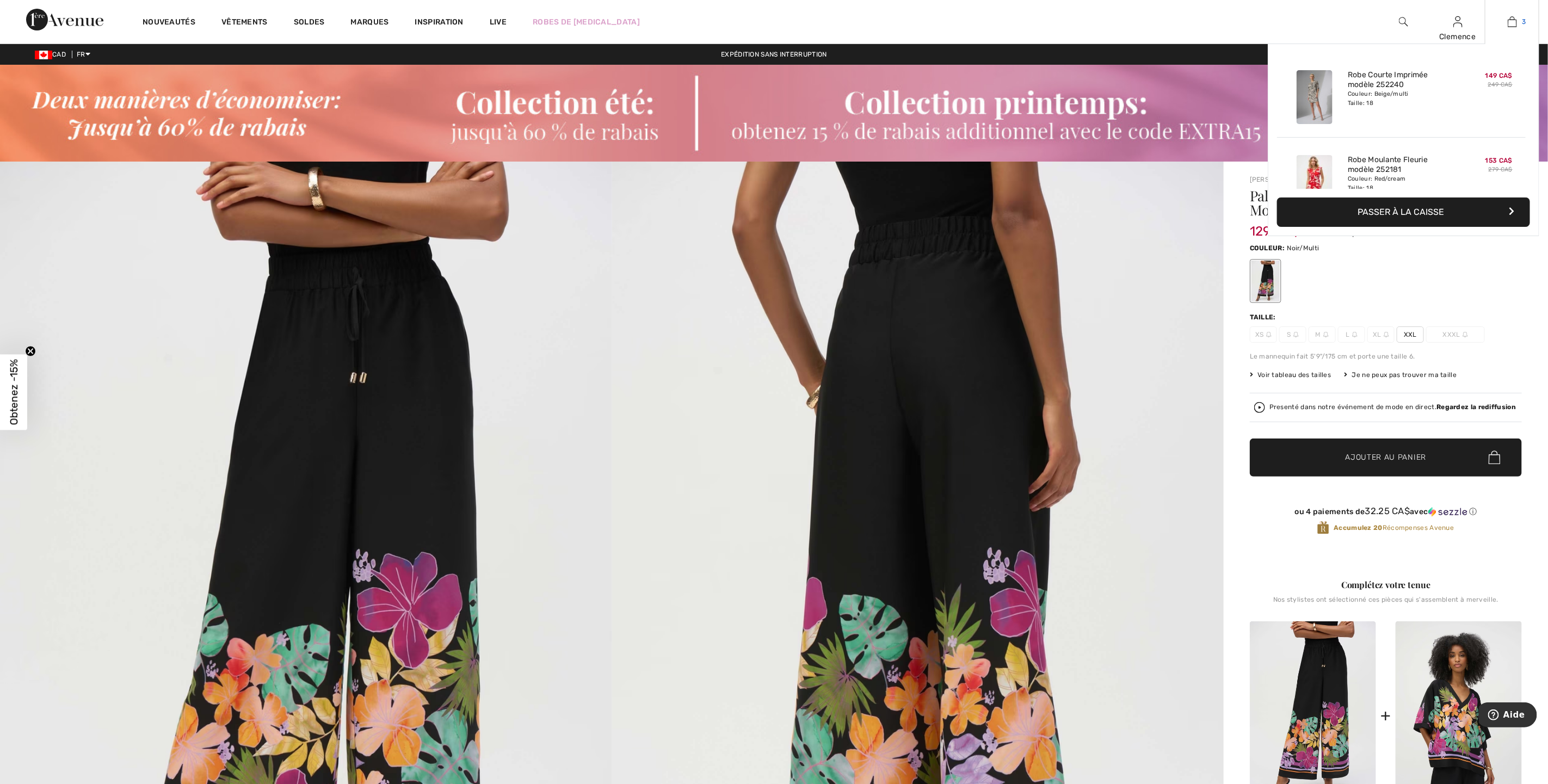
click at [1510, 21] on img at bounding box center [1512, 21] width 9 height 13
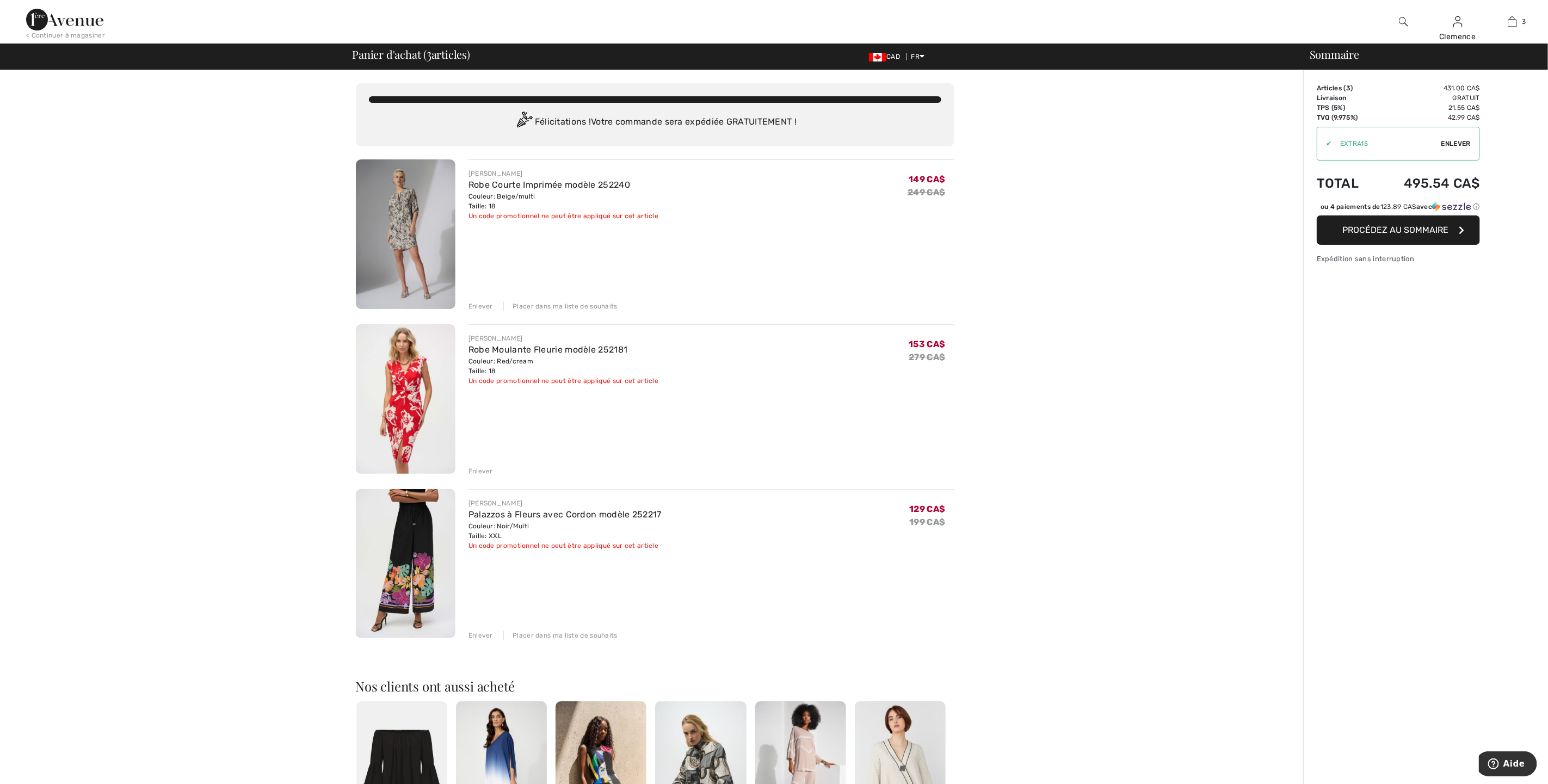
click at [475, 304] on div "Enlever" at bounding box center [481, 306] width 25 height 10
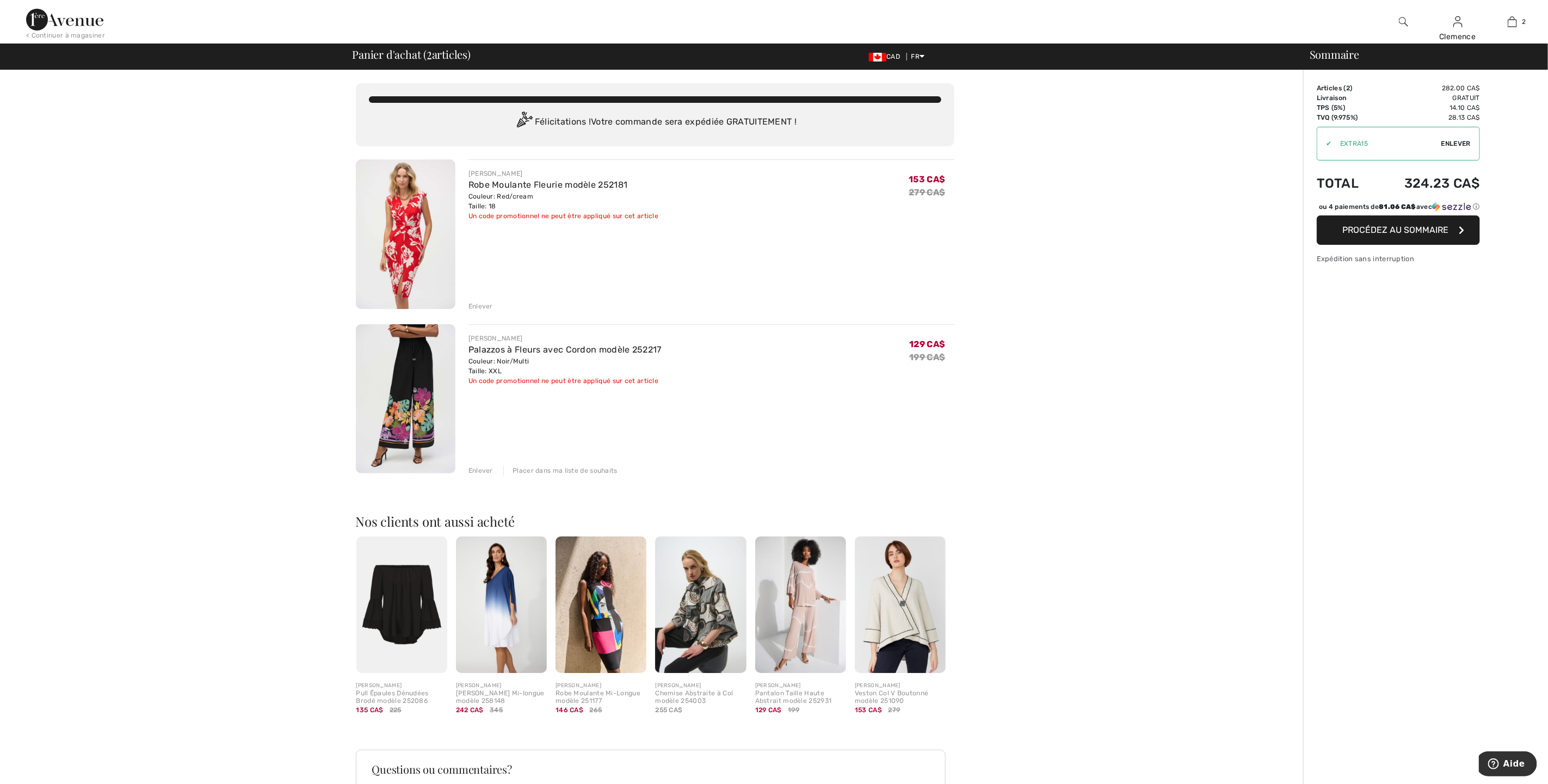
click at [475, 304] on div "Enlever" at bounding box center [481, 306] width 25 height 10
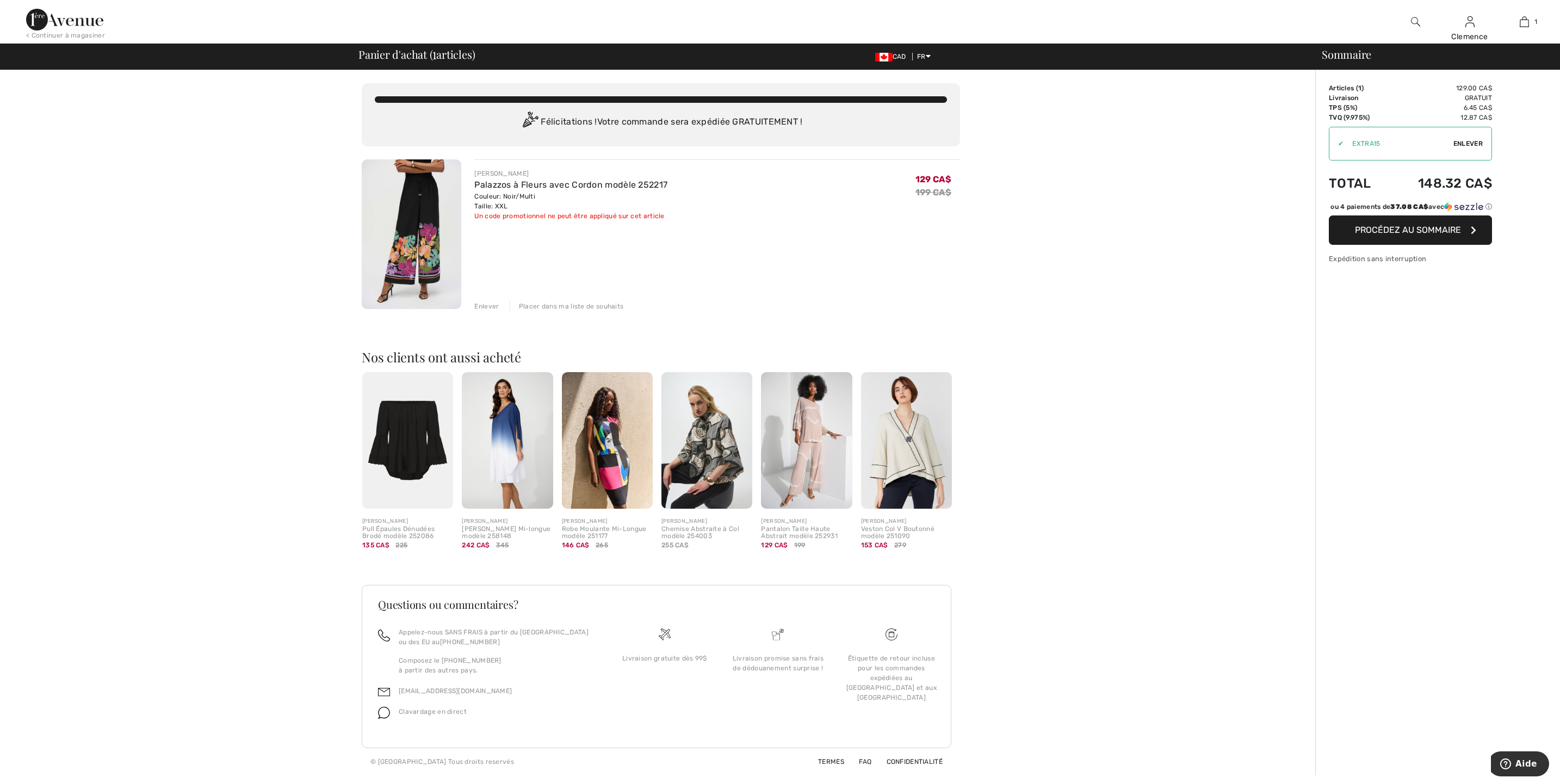
click at [481, 302] on div "Enlever" at bounding box center [486, 306] width 25 height 10
